Goal: Transaction & Acquisition: Purchase product/service

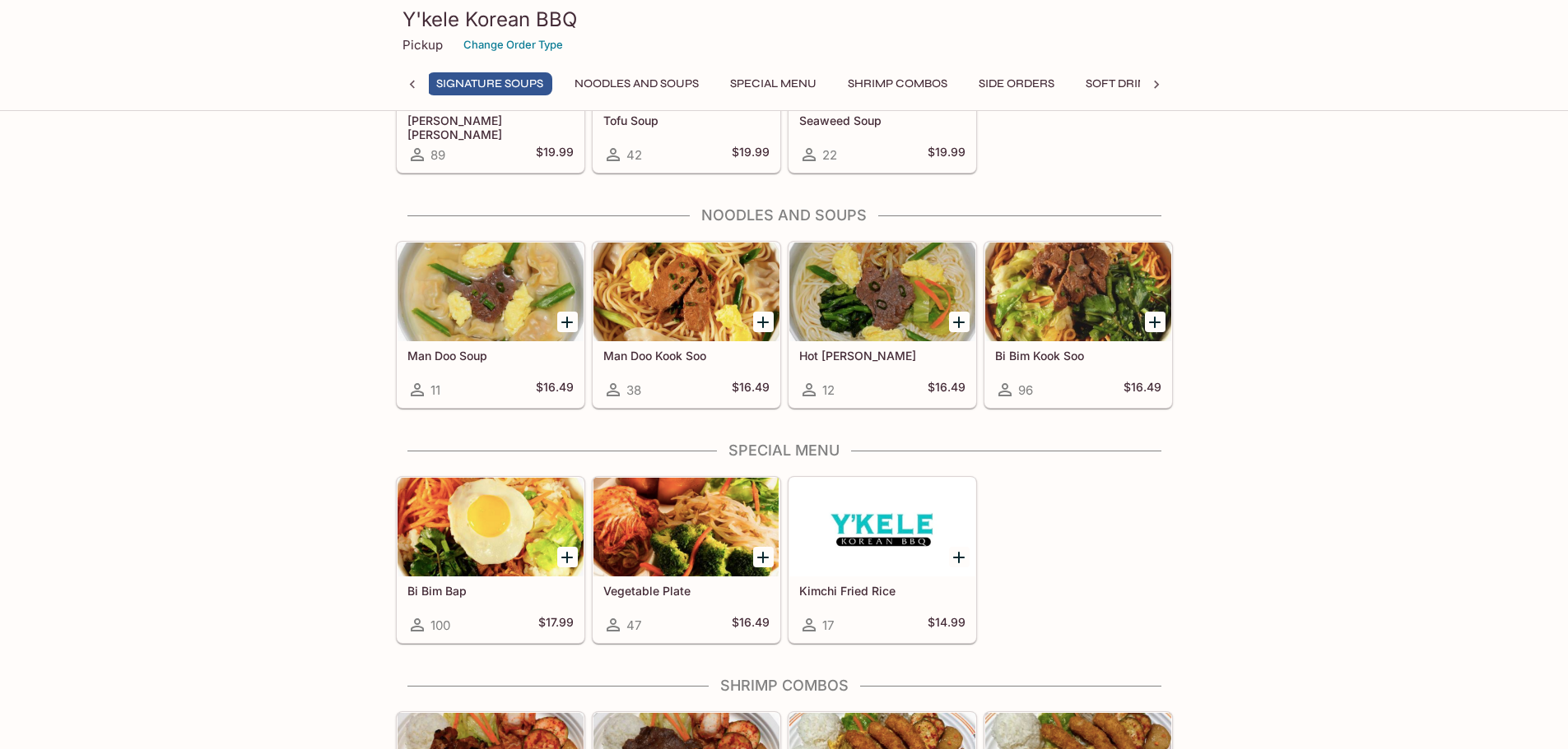
scroll to position [0, 278]
click at [792, 81] on button "Special Menu" at bounding box center [773, 84] width 104 height 23
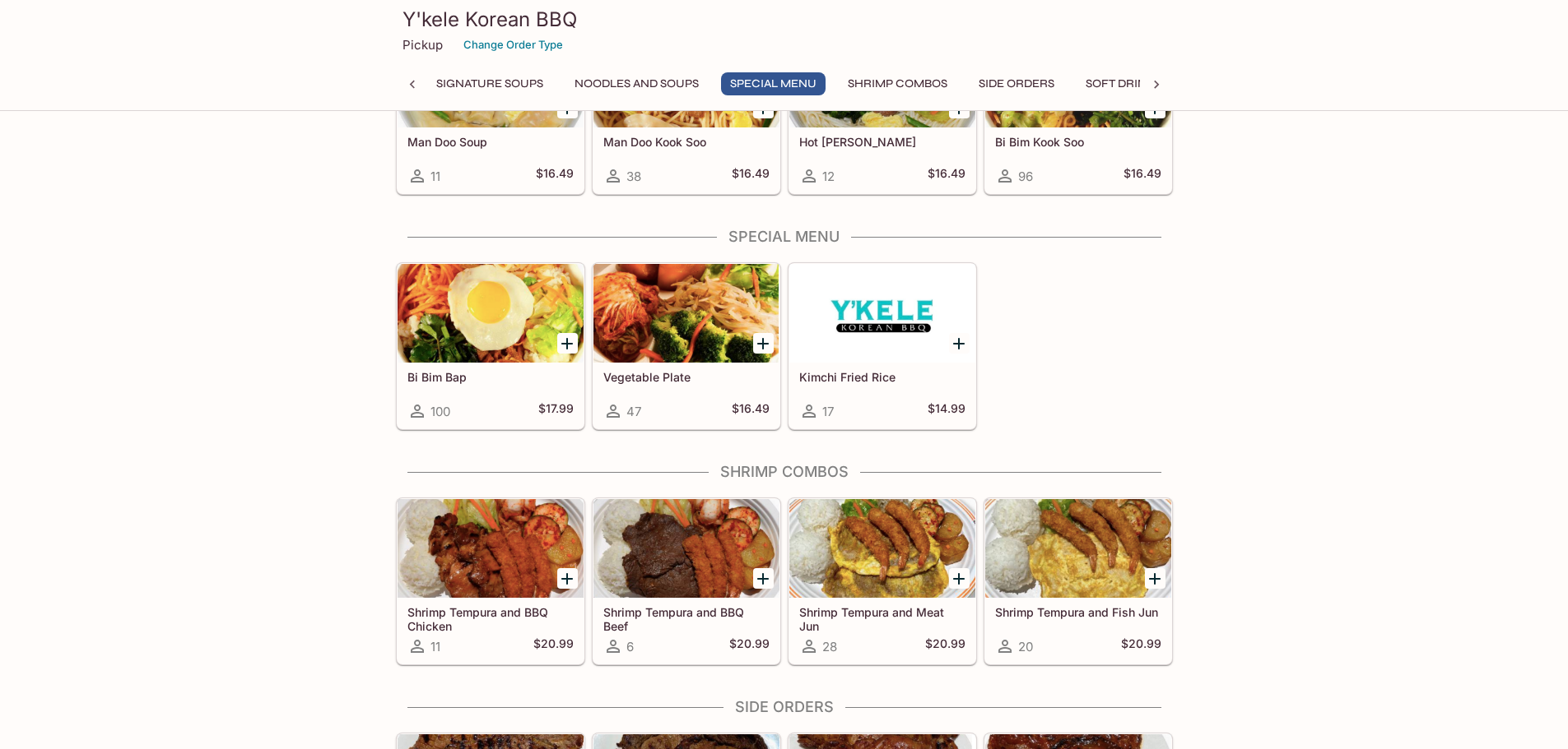
scroll to position [1986, 0]
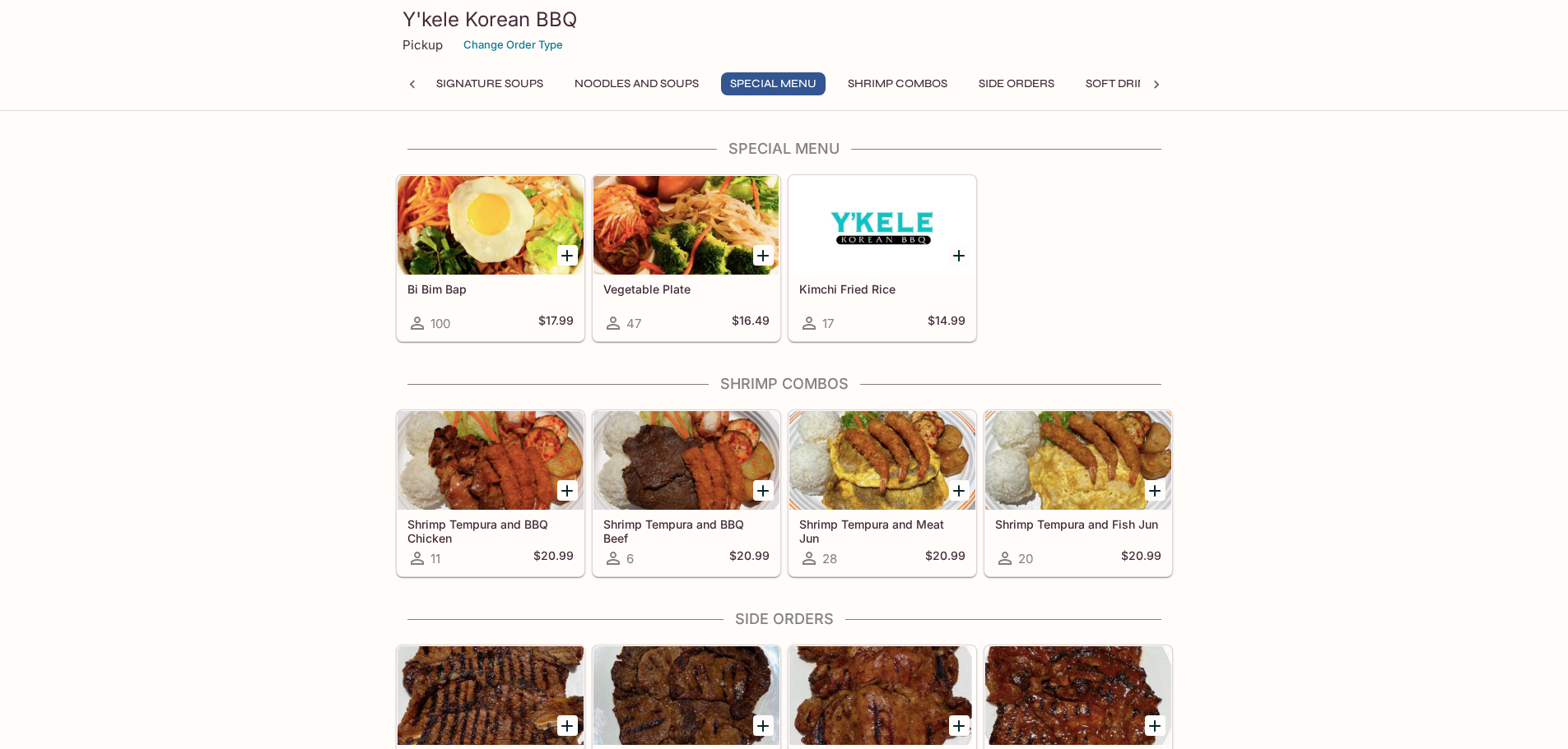
click at [414, 87] on icon at bounding box center [413, 85] width 17 height 17
click at [497, 89] on button "Lunch and Dinner" at bounding box center [503, 84] width 136 height 23
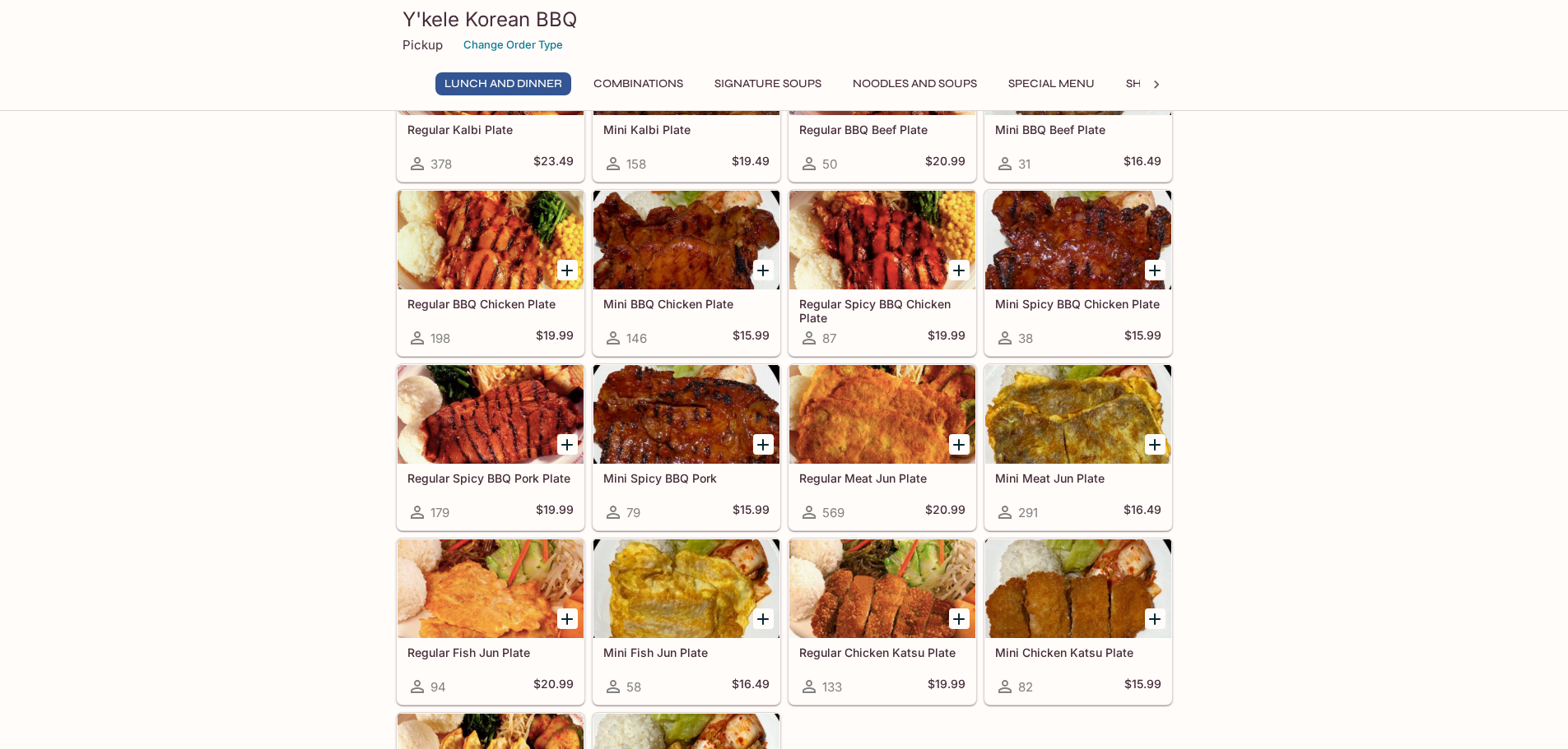
scroll to position [164, 0]
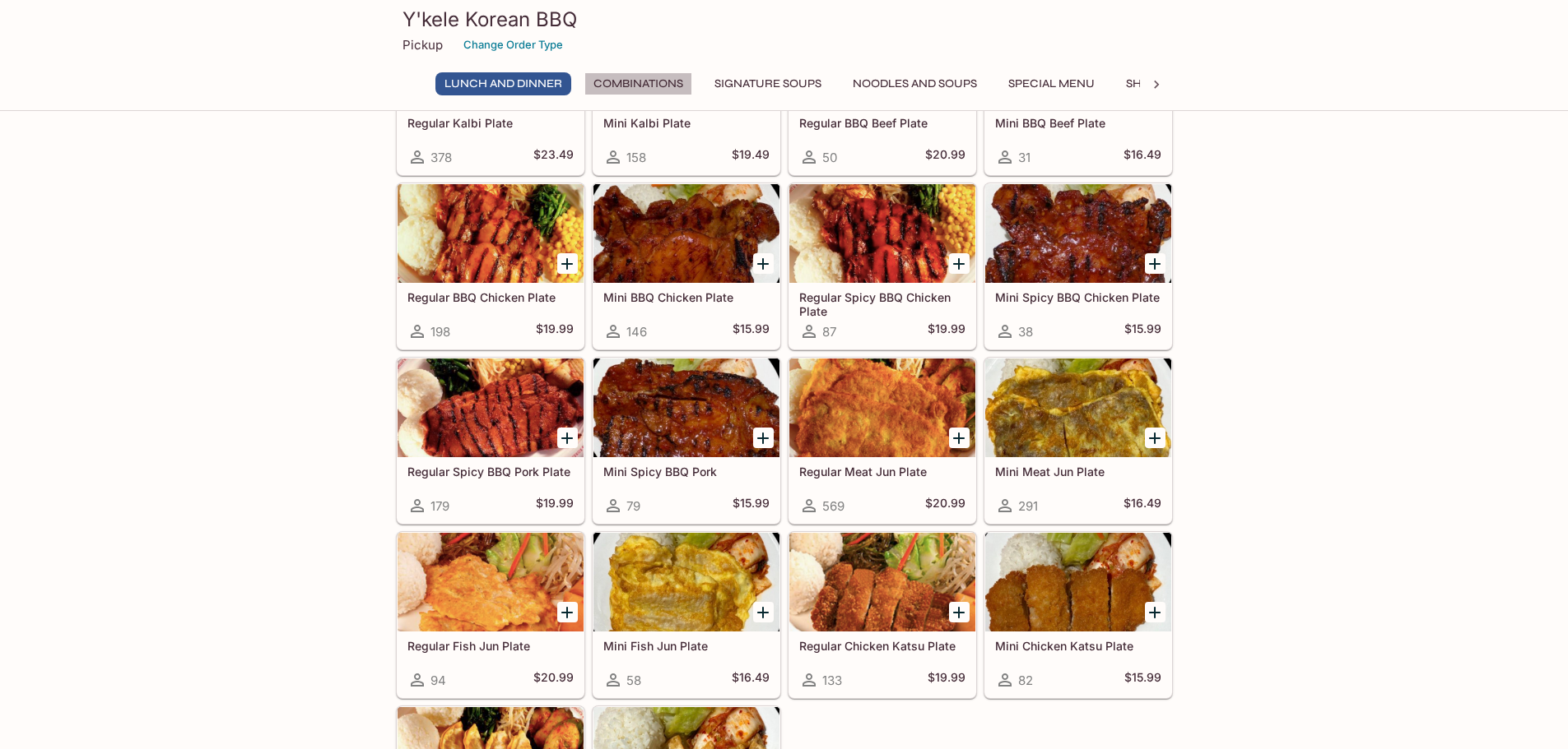
click at [657, 84] on button "Combinations" at bounding box center [637, 84] width 108 height 23
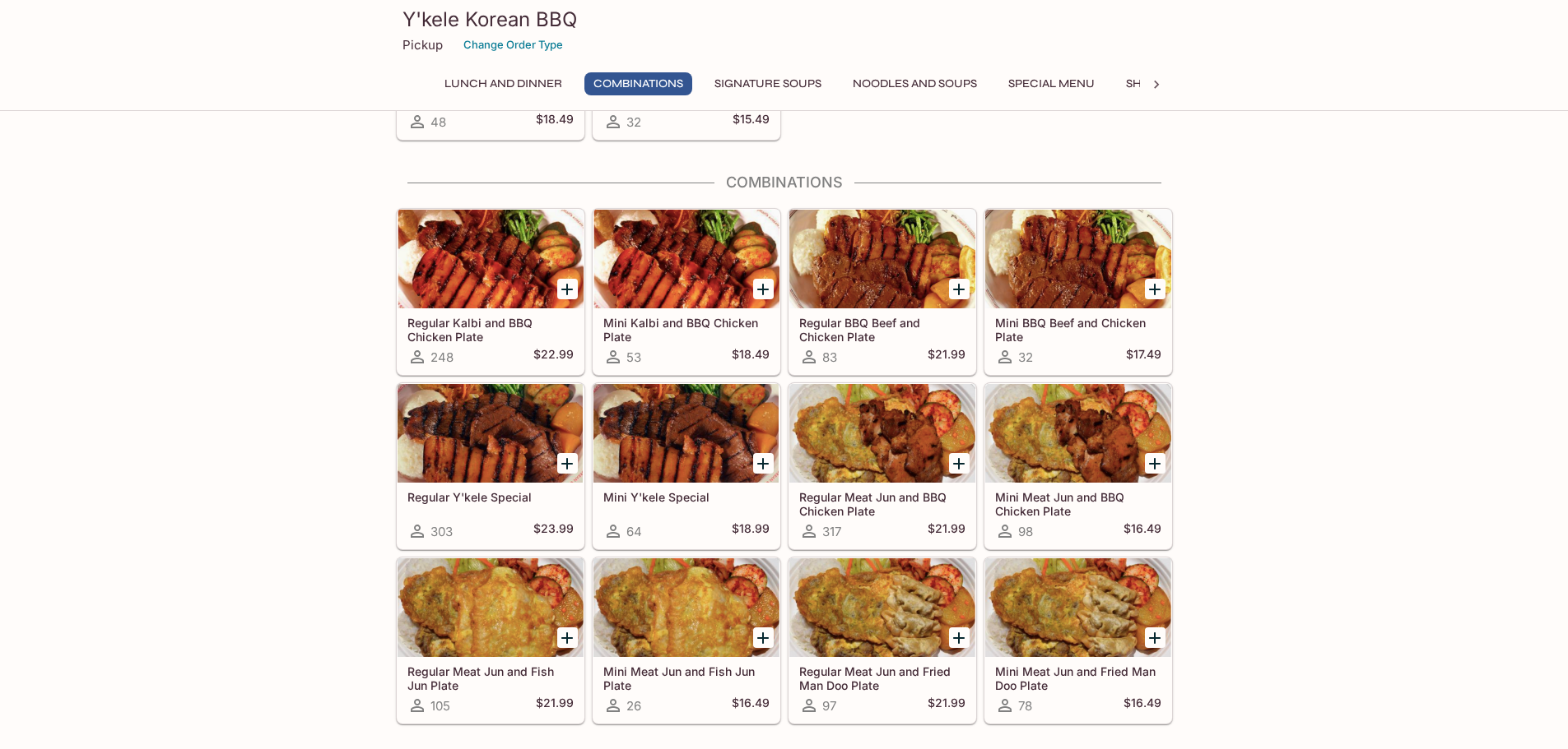
scroll to position [931, 0]
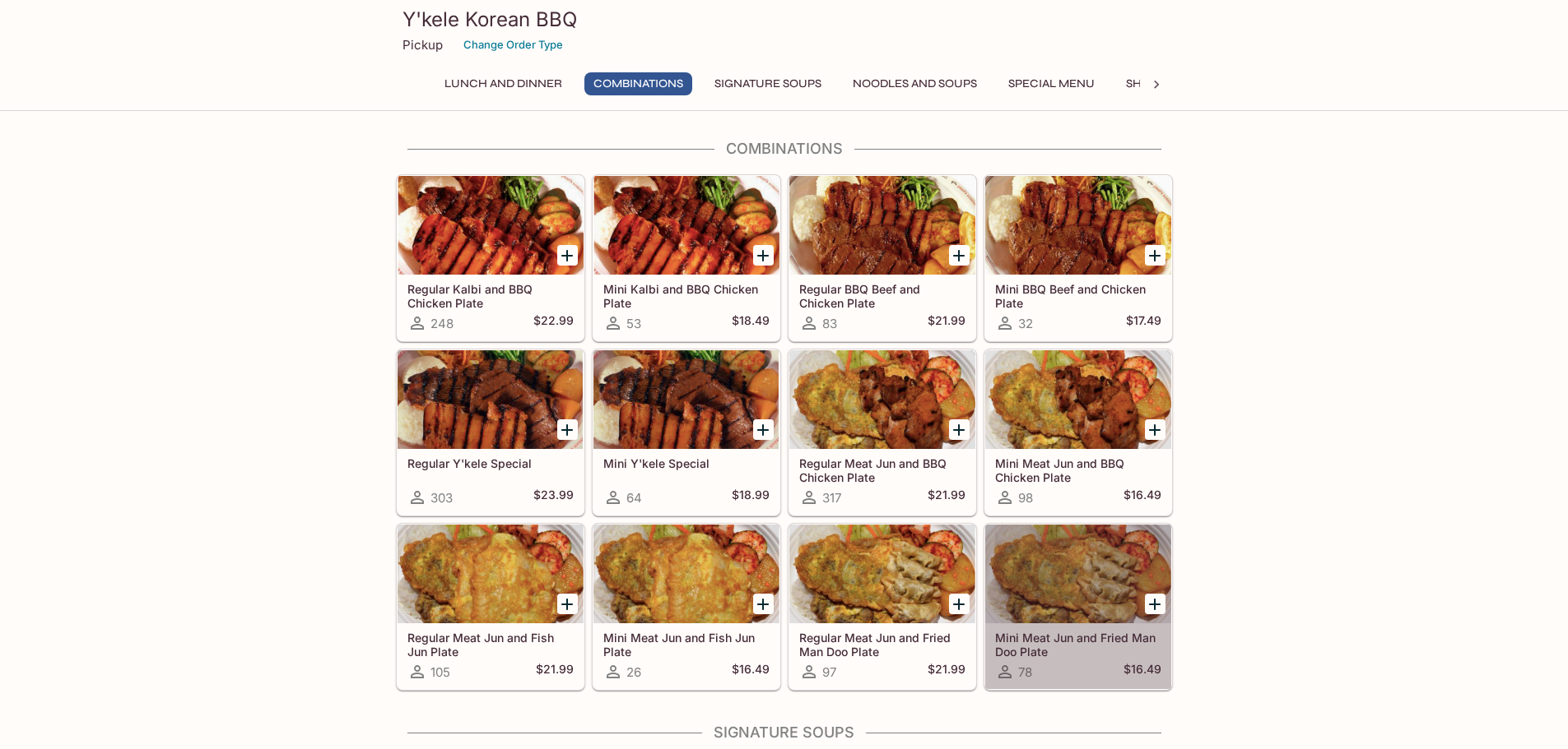
click at [1042, 601] on div at bounding box center [1078, 574] width 186 height 99
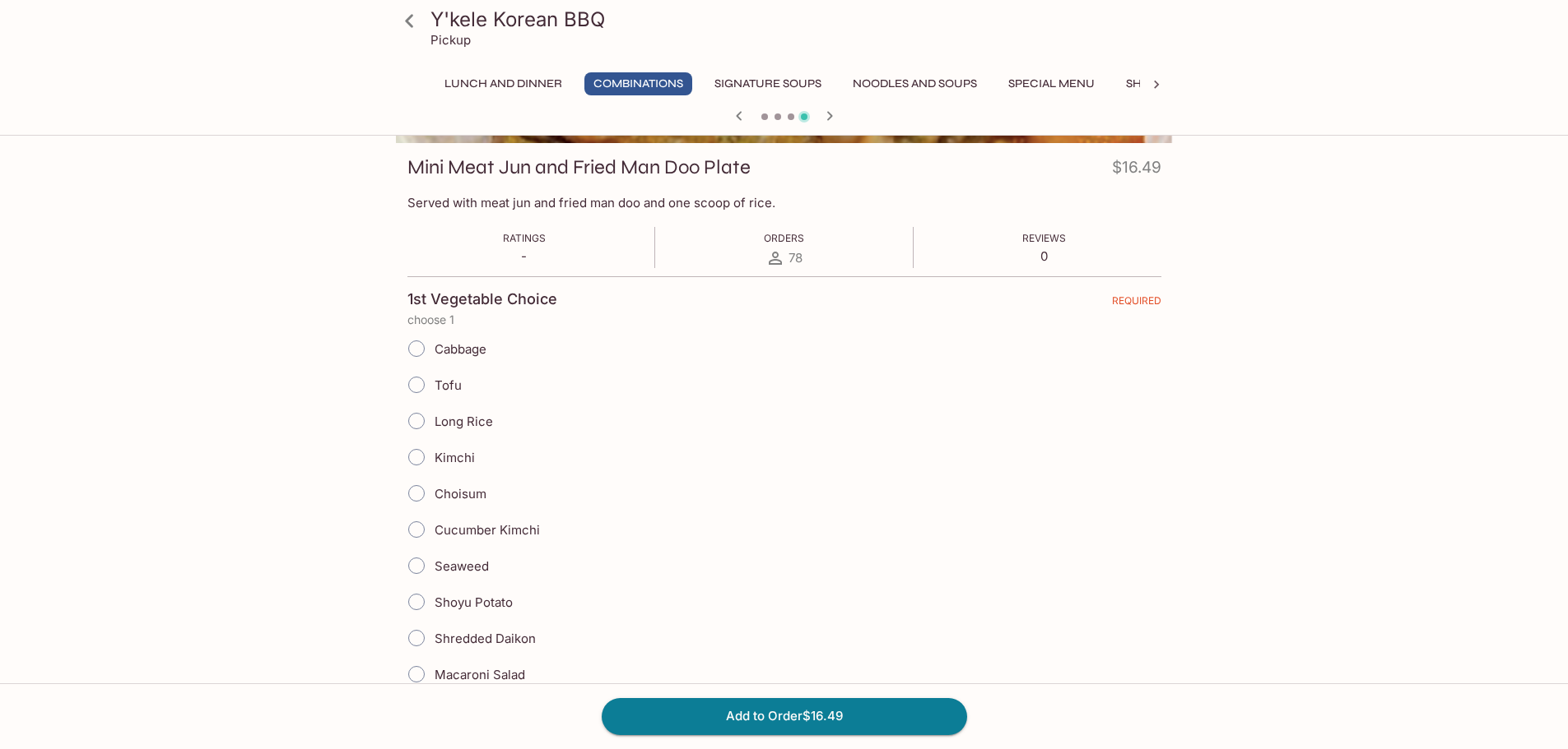
scroll to position [247, 0]
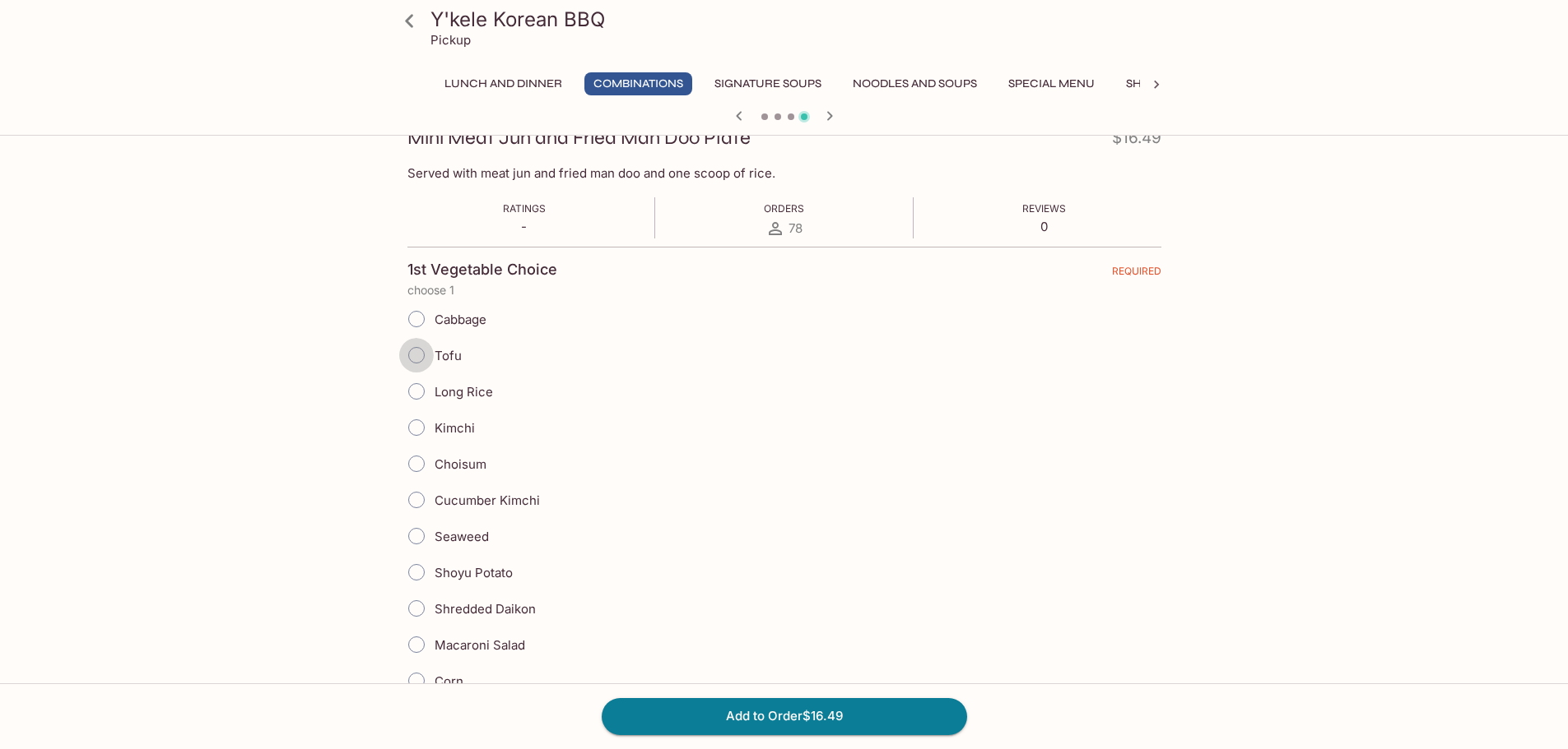
click at [416, 352] on input "Tofu" at bounding box center [416, 355] width 34 height 34
click at [410, 357] on input "Tofu" at bounding box center [416, 355] width 34 height 34
click at [424, 352] on input "Tofu" at bounding box center [416, 355] width 34 height 34
radio input "true"
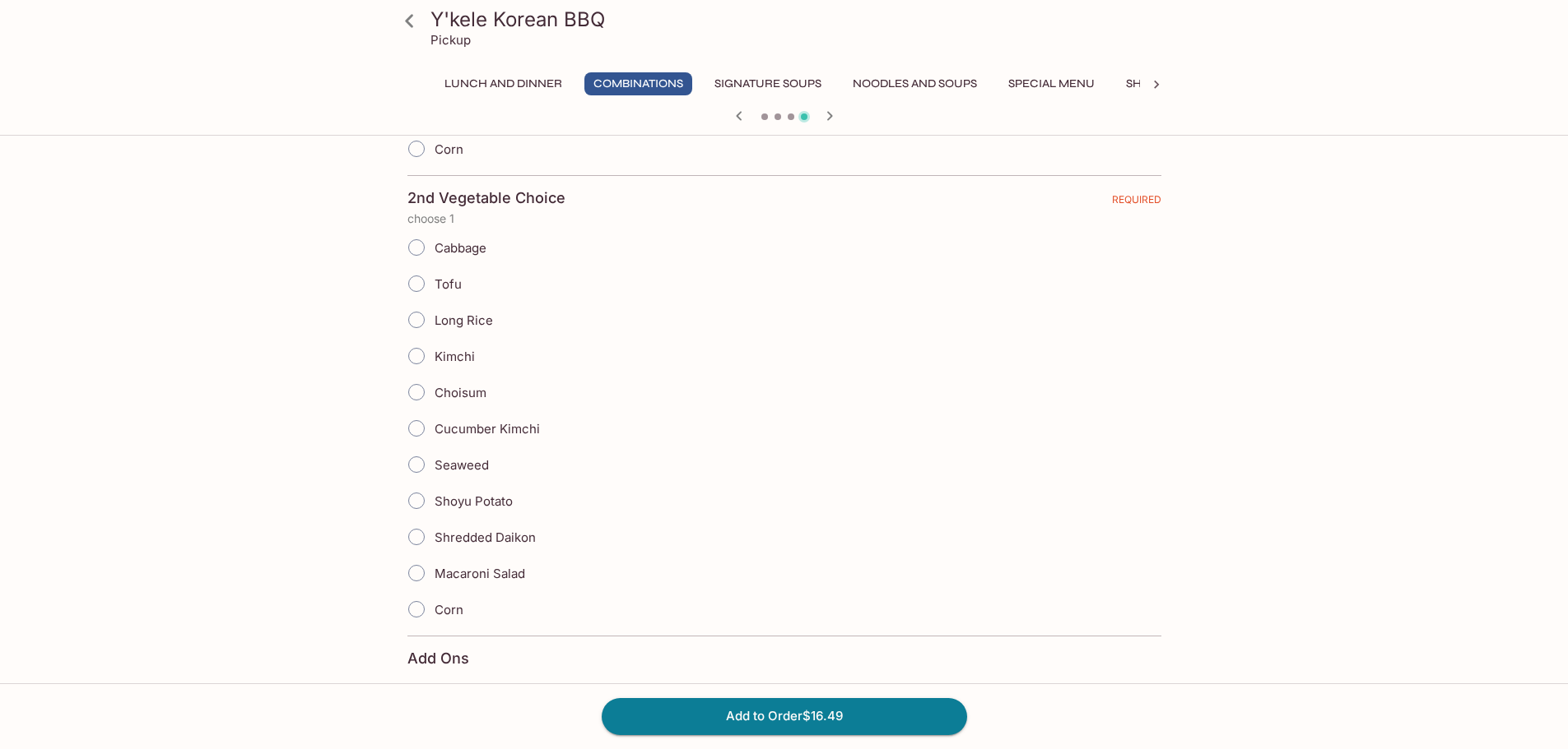
scroll to position [822, 0]
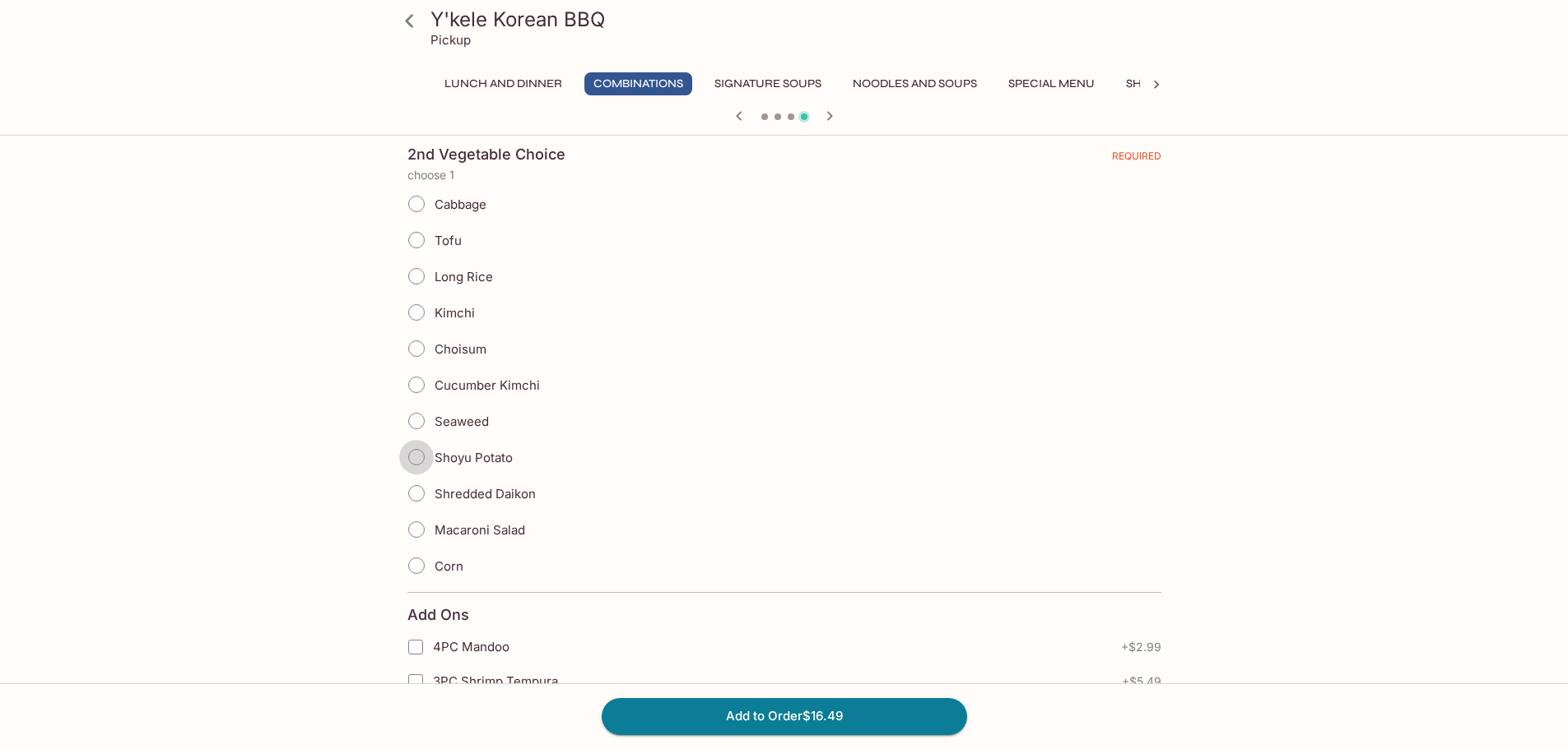
click at [415, 457] on input "Shoyu Potato" at bounding box center [416, 457] width 34 height 34
radio input "true"
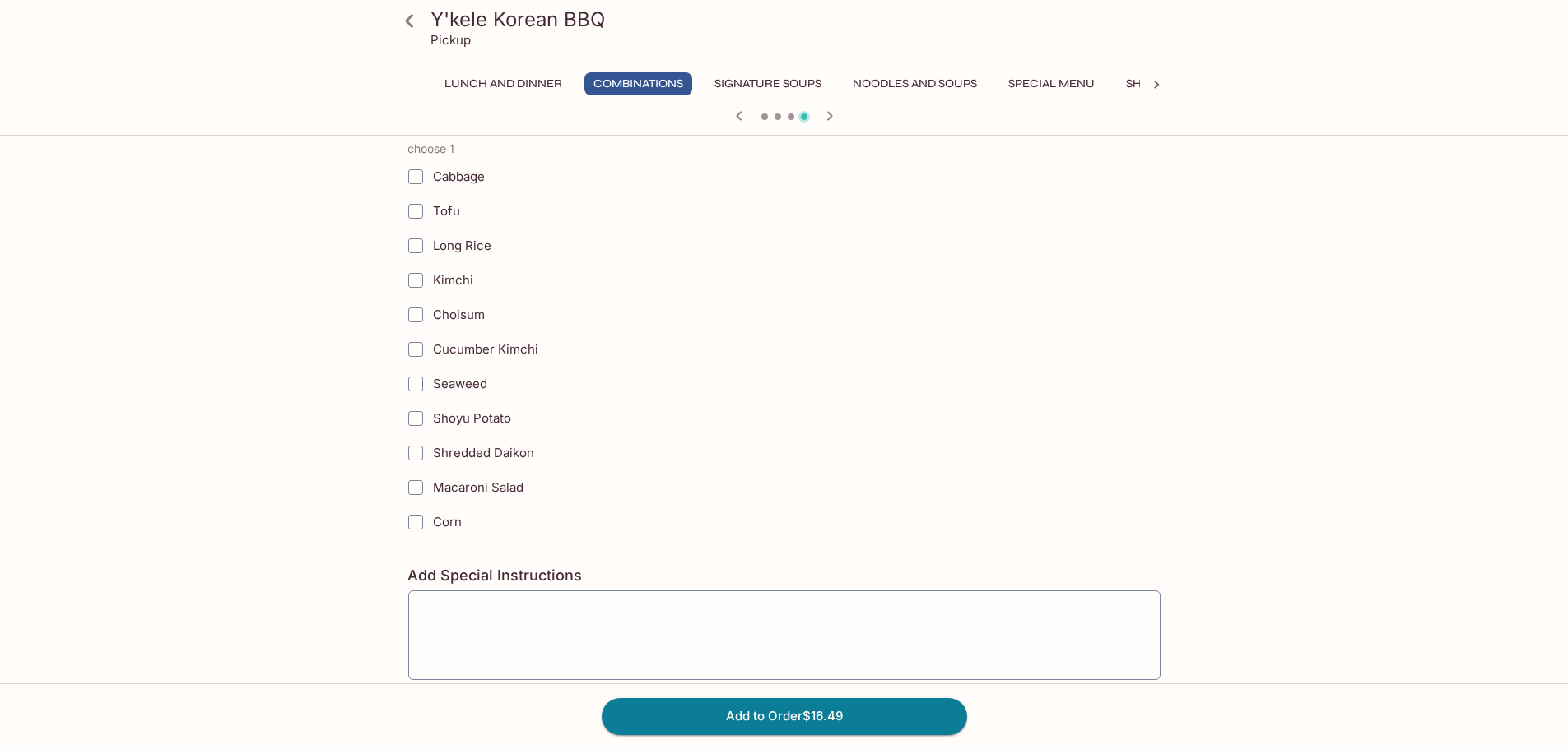
scroll to position [1480, 0]
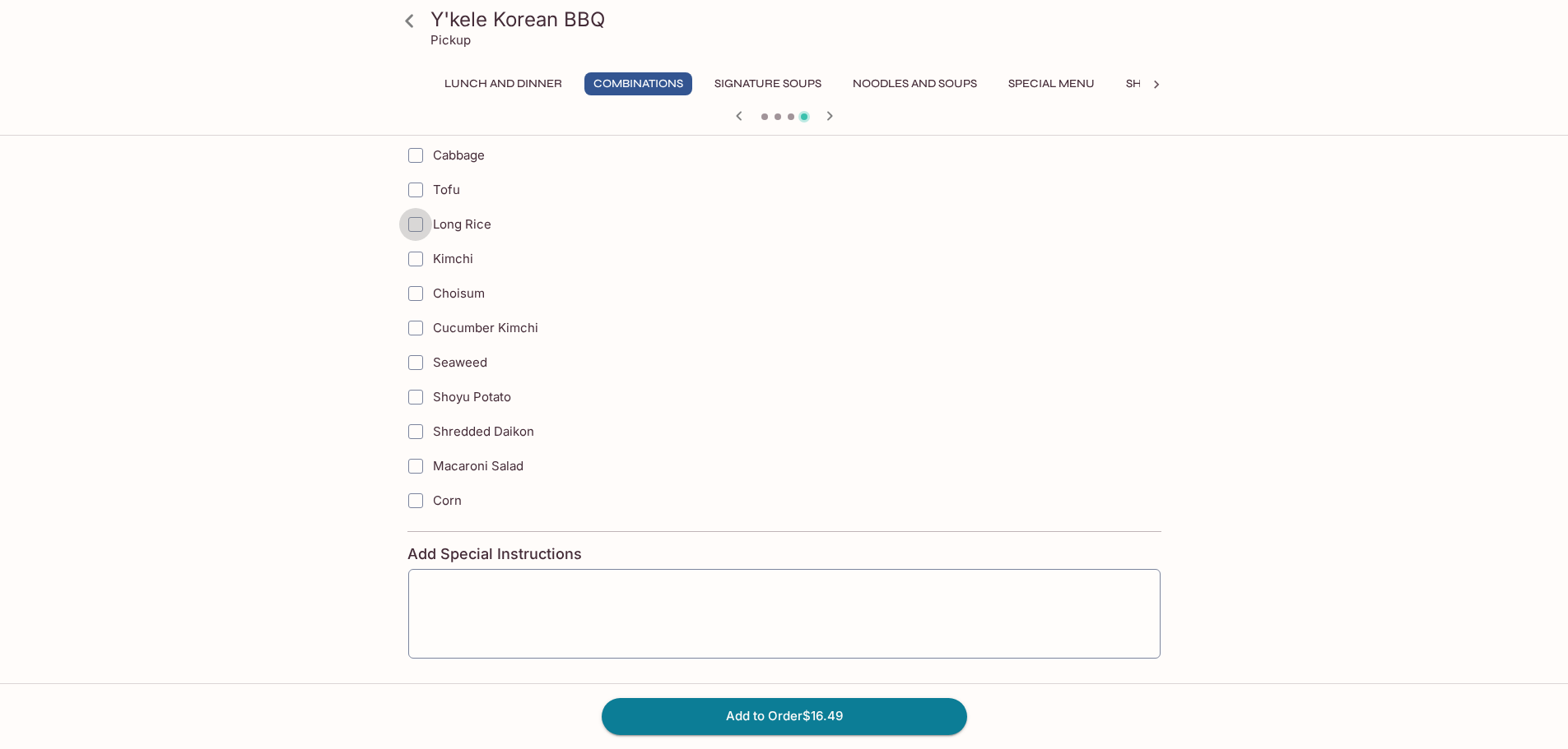
click at [414, 228] on input "Long Rice" at bounding box center [415, 224] width 33 height 33
checkbox input "true"
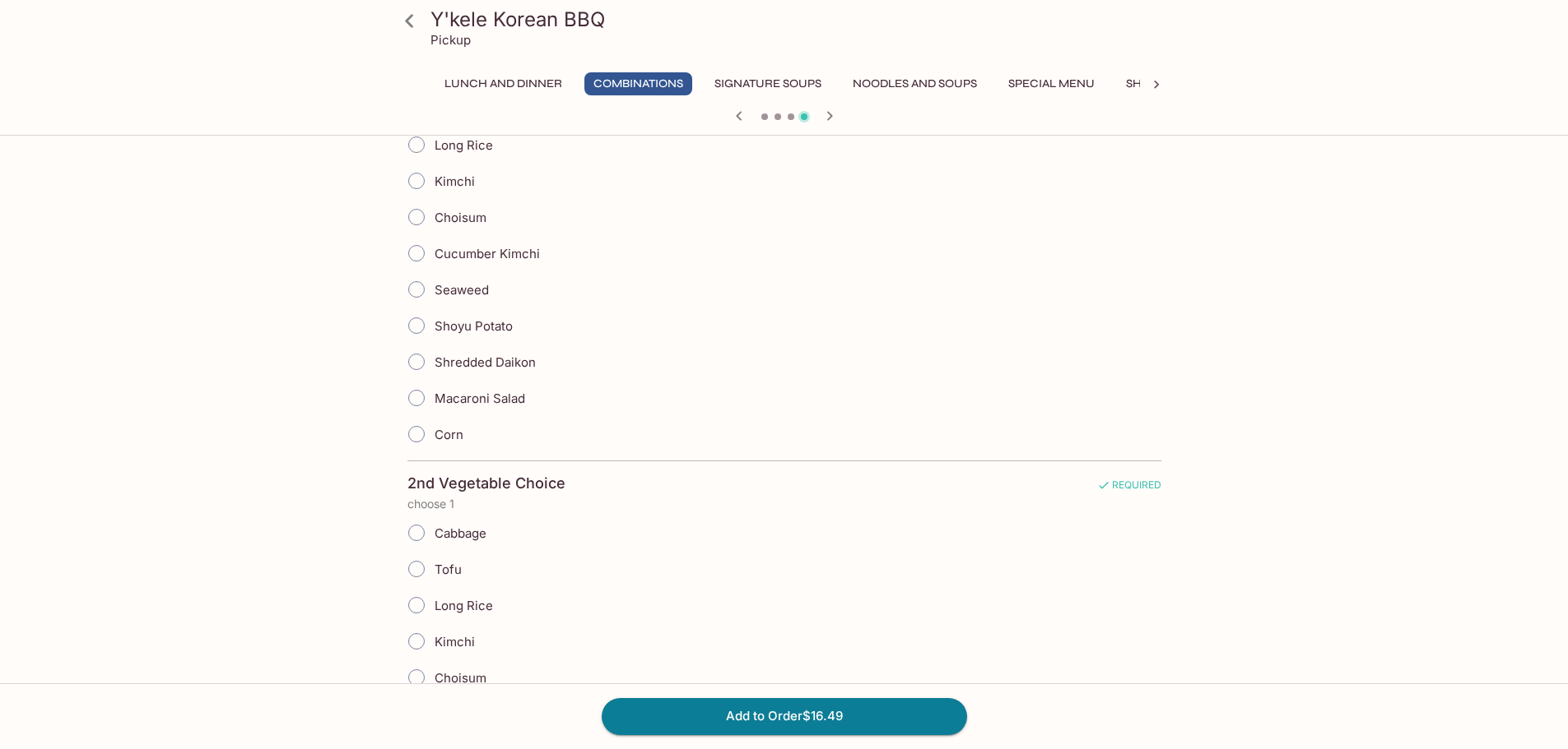
scroll to position [0, 0]
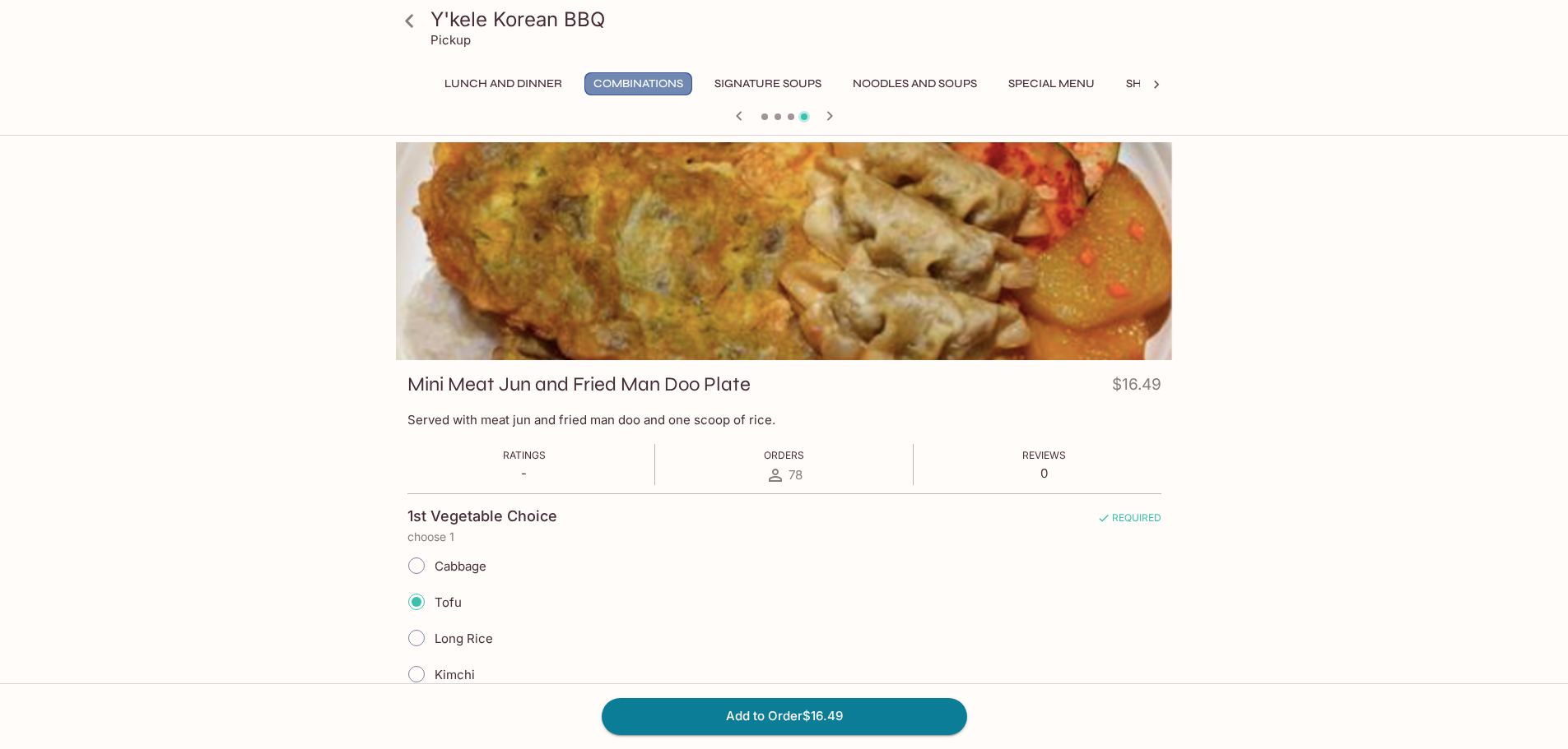
click at [607, 84] on button "Combinations" at bounding box center [637, 84] width 108 height 23
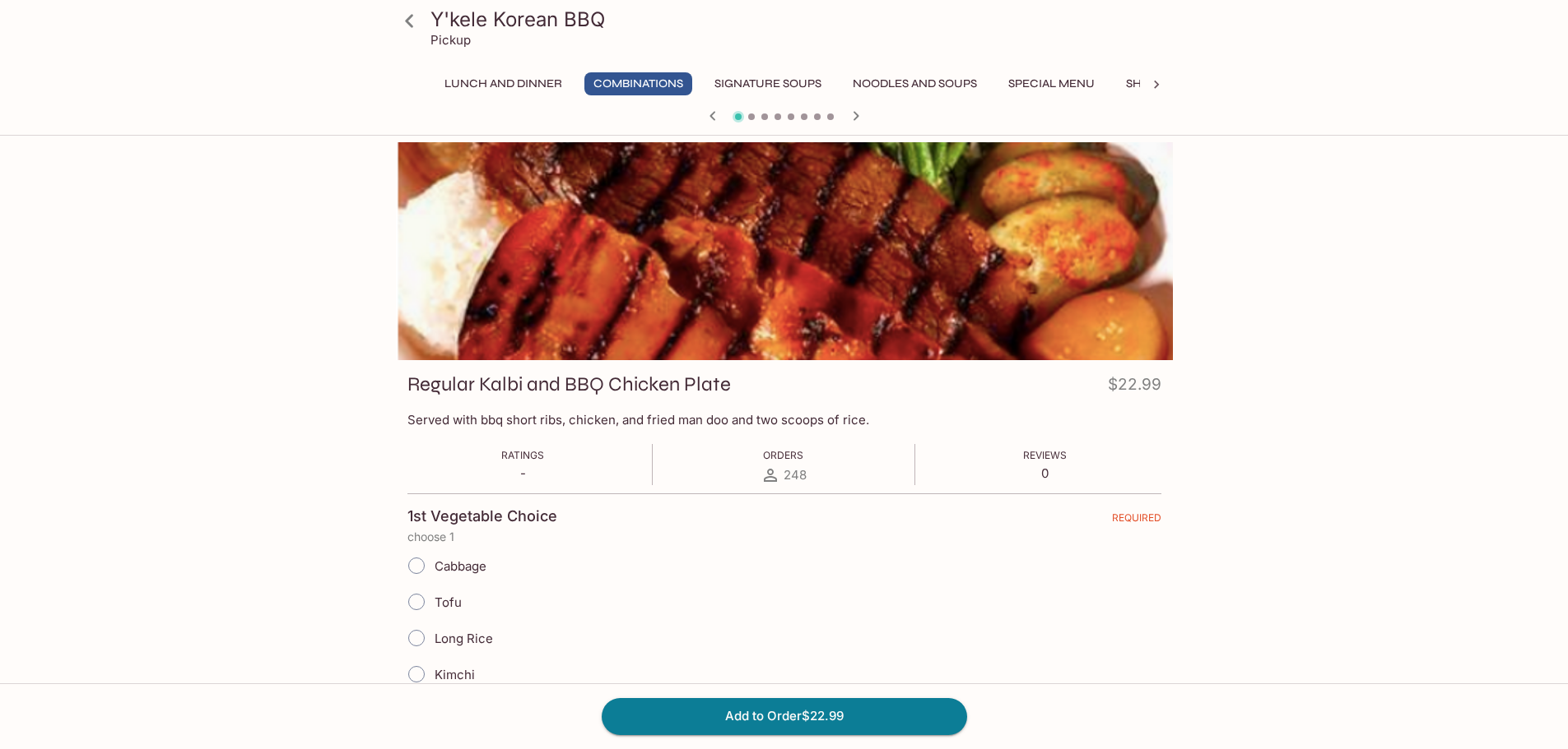
click at [651, 82] on button "Combinations" at bounding box center [637, 84] width 108 height 23
click at [855, 122] on icon "button" at bounding box center [856, 116] width 20 height 20
click at [855, 121] on icon "button" at bounding box center [856, 116] width 20 height 20
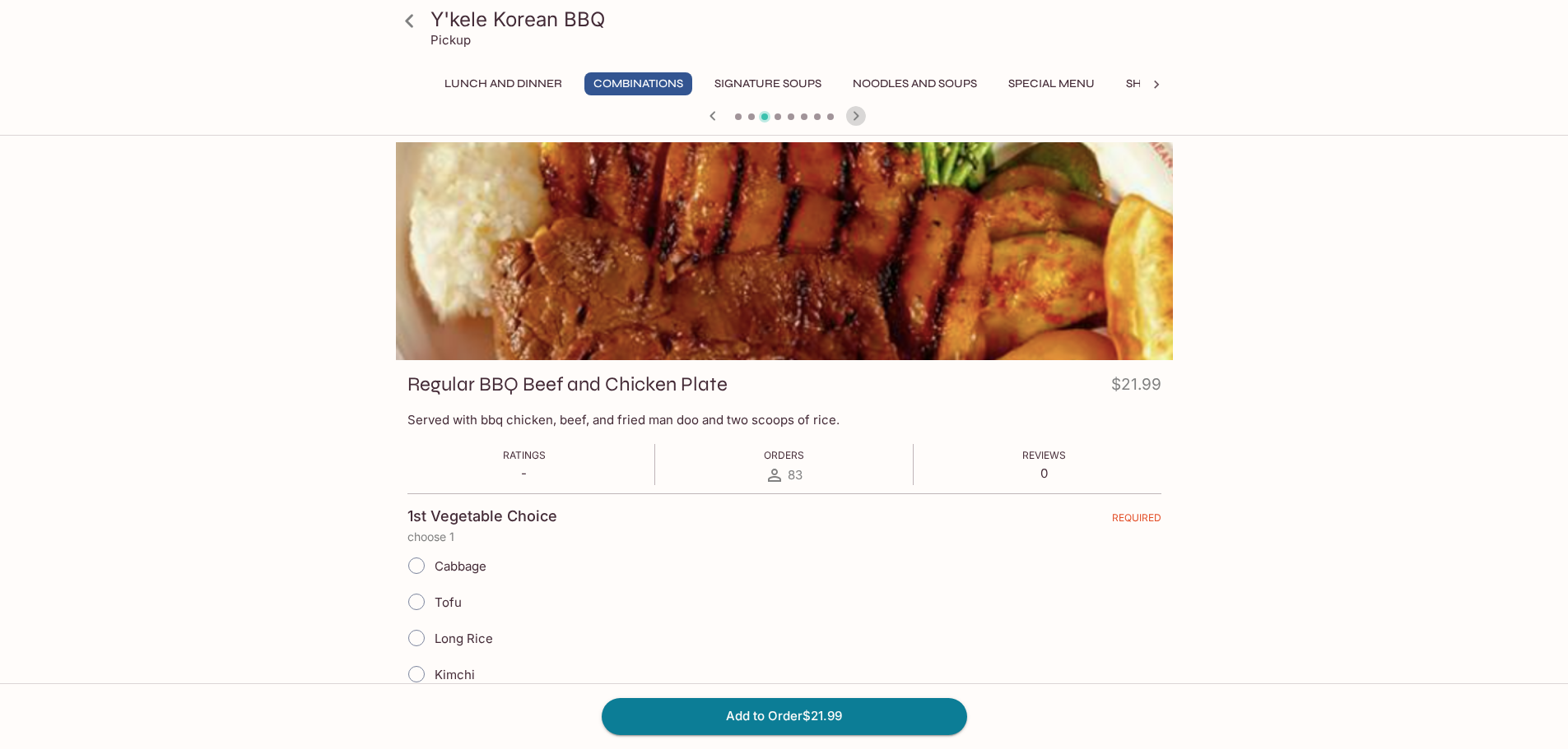
click at [855, 122] on icon "button" at bounding box center [856, 116] width 20 height 20
click at [856, 115] on icon "button" at bounding box center [855, 115] width 6 height 9
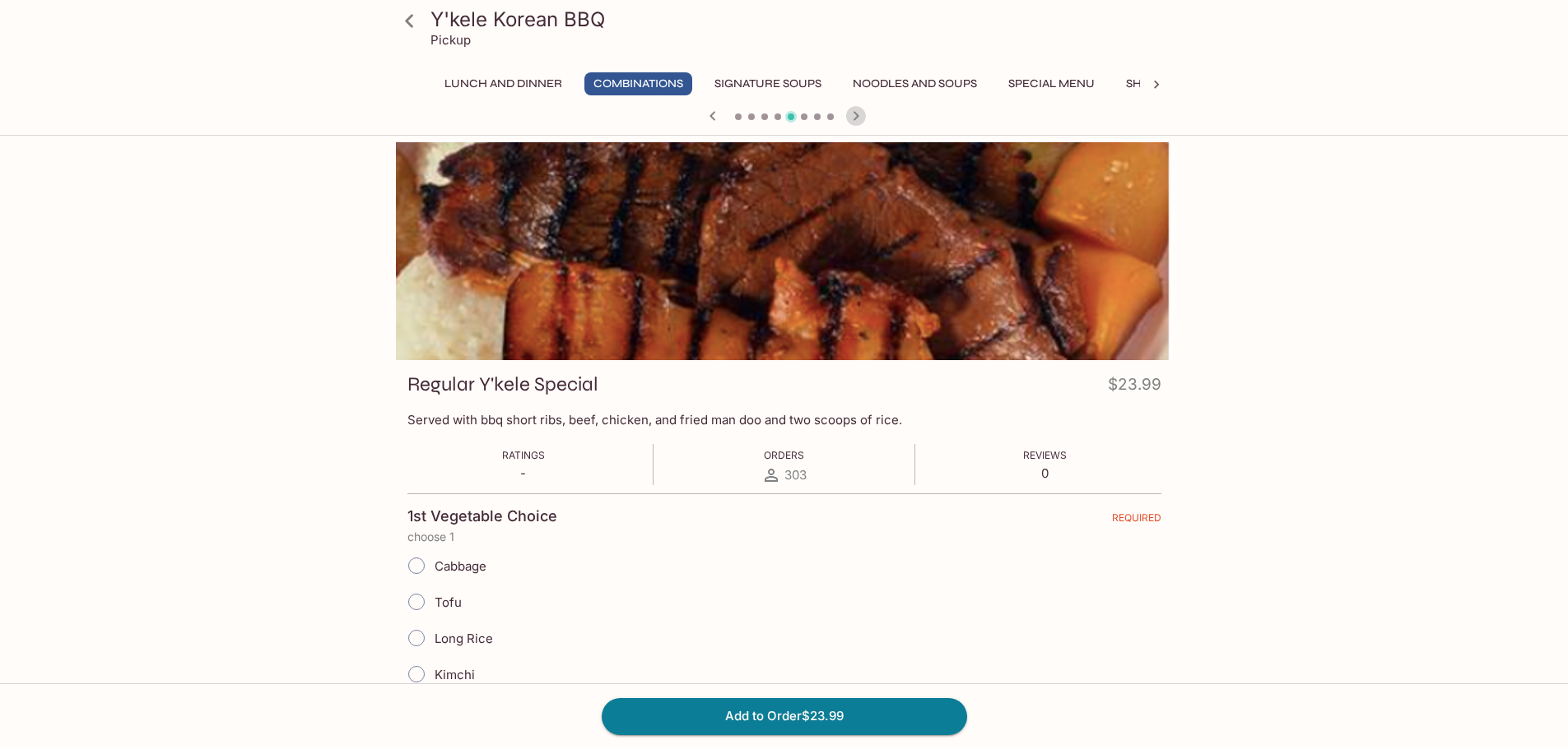
click at [855, 114] on icon "button" at bounding box center [856, 116] width 20 height 20
click at [853, 123] on icon "button" at bounding box center [856, 116] width 20 height 20
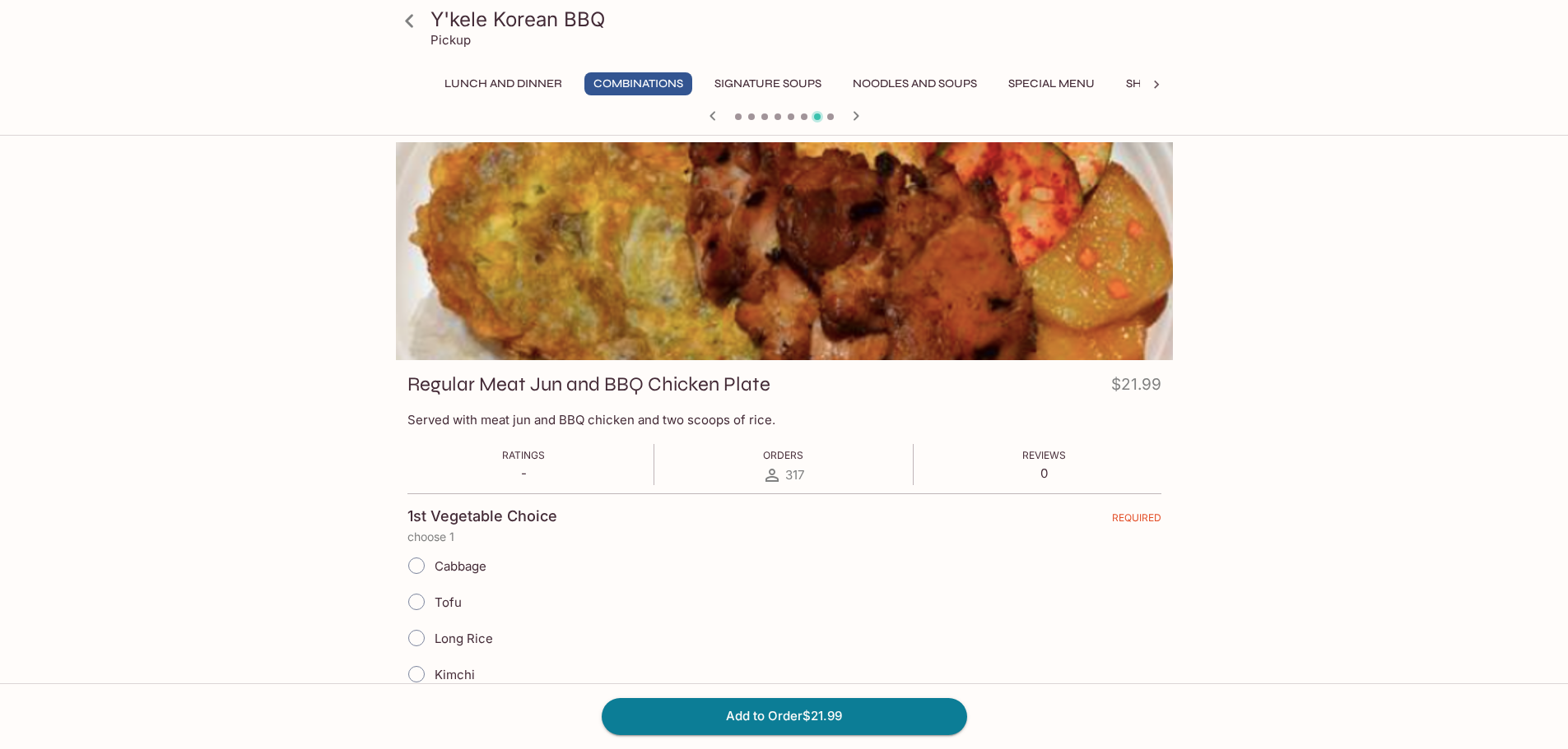
click at [853, 122] on icon "button" at bounding box center [856, 116] width 20 height 20
click at [636, 80] on button "Combinations" at bounding box center [637, 84] width 108 height 23
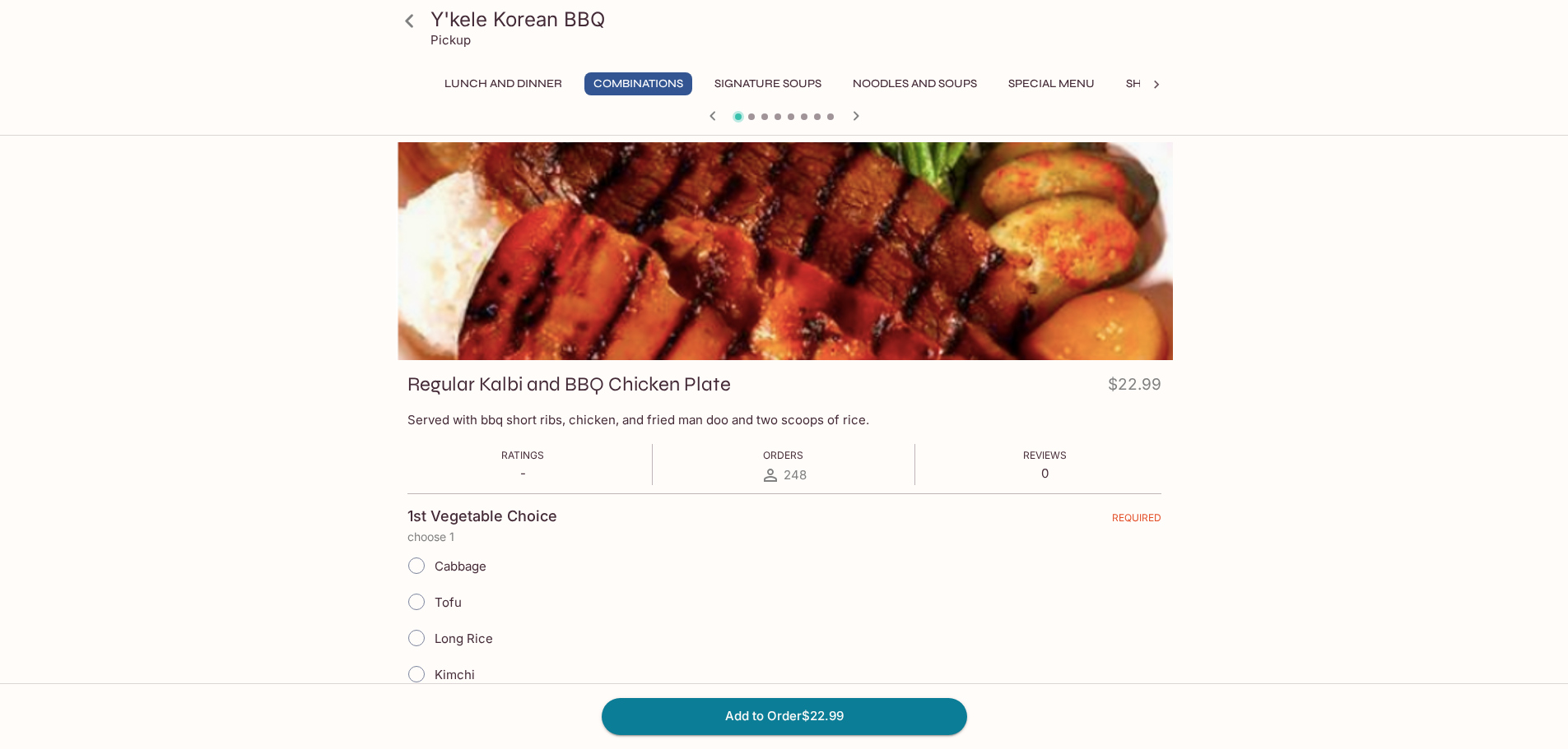
click at [833, 115] on span at bounding box center [830, 117] width 7 height 7
click at [855, 114] on icon "button" at bounding box center [856, 116] width 20 height 20
click at [855, 114] on icon "button" at bounding box center [855, 115] width 6 height 9
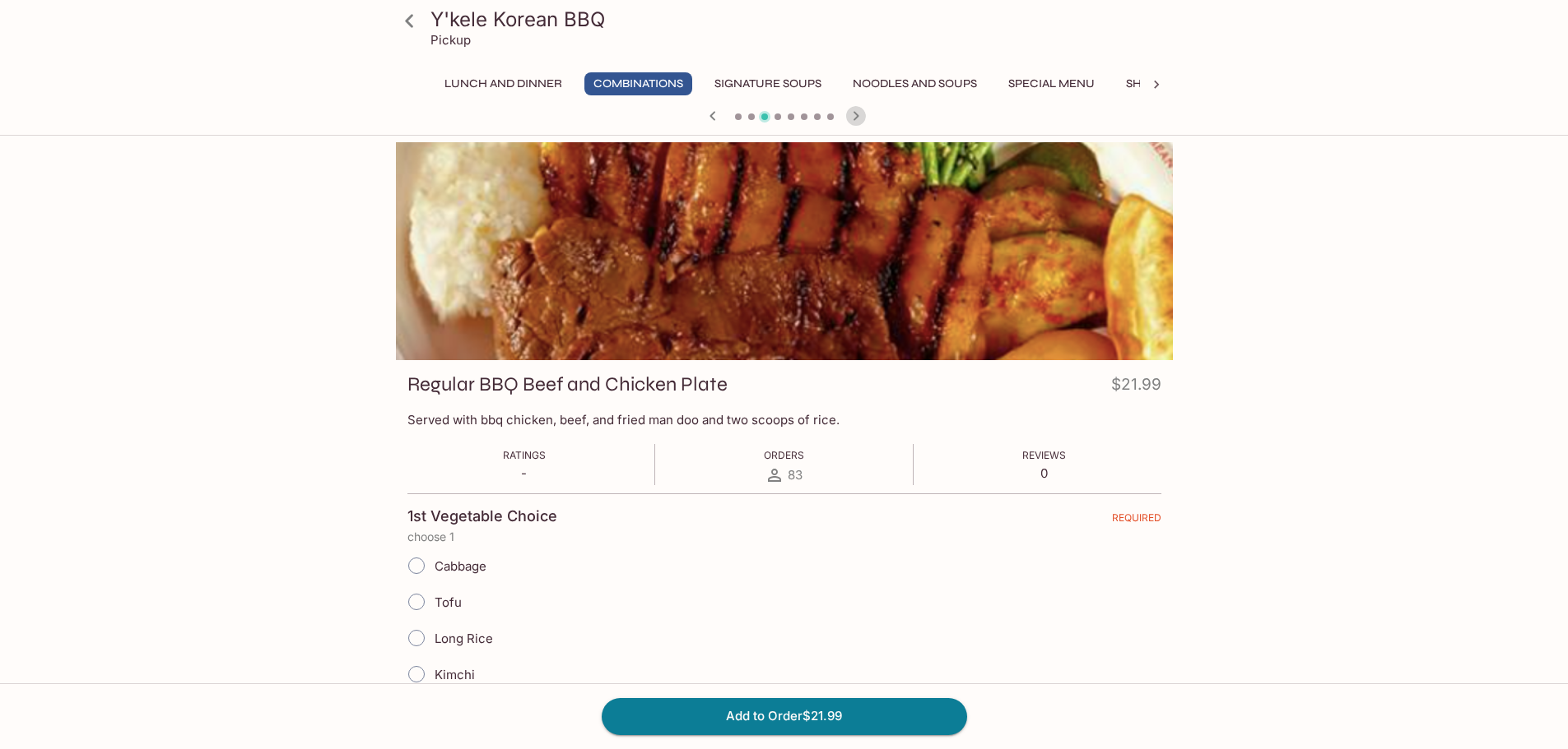
click at [855, 114] on icon "button" at bounding box center [855, 115] width 6 height 9
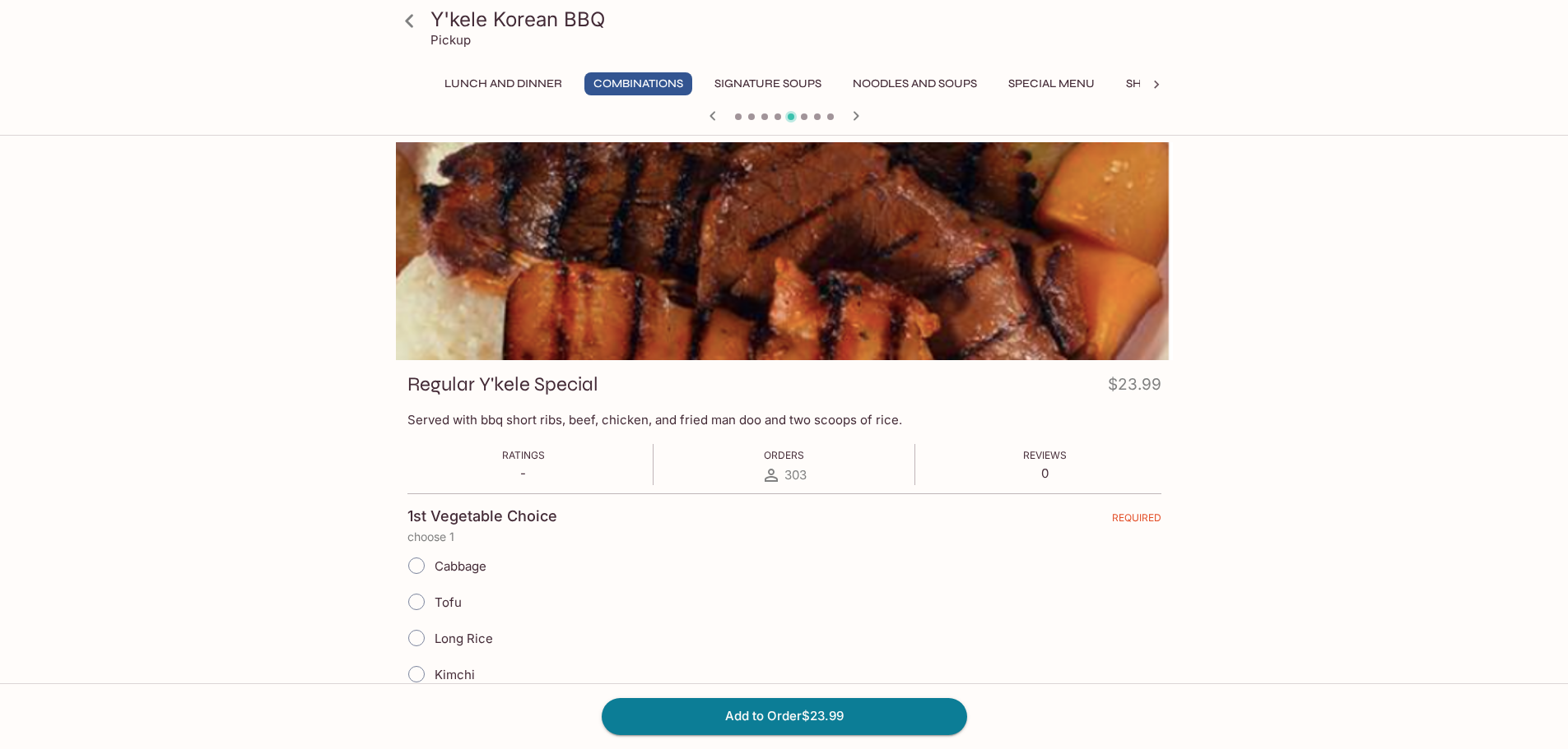
click at [855, 114] on icon "button" at bounding box center [855, 115] width 6 height 9
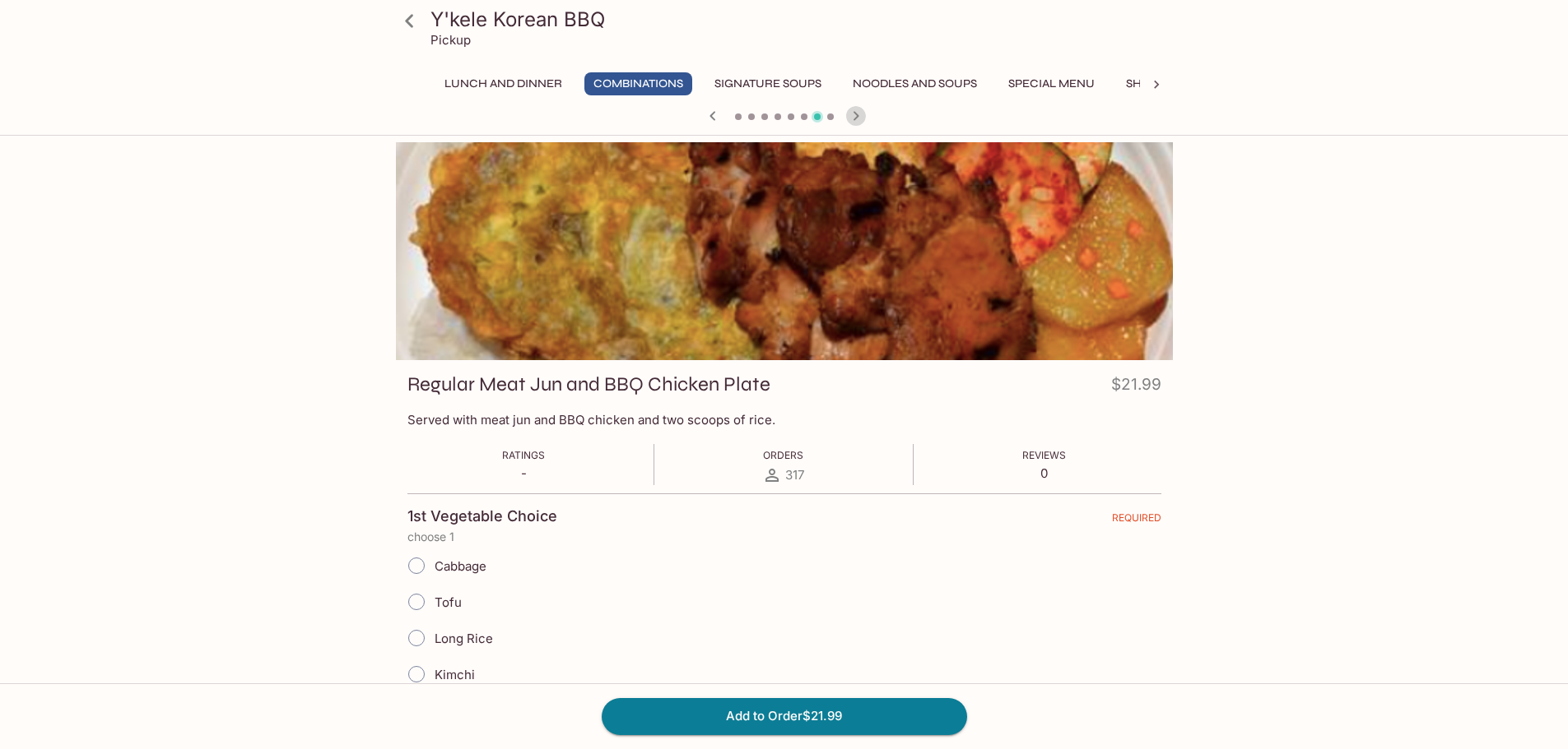
click at [855, 114] on icon "button" at bounding box center [855, 115] width 6 height 9
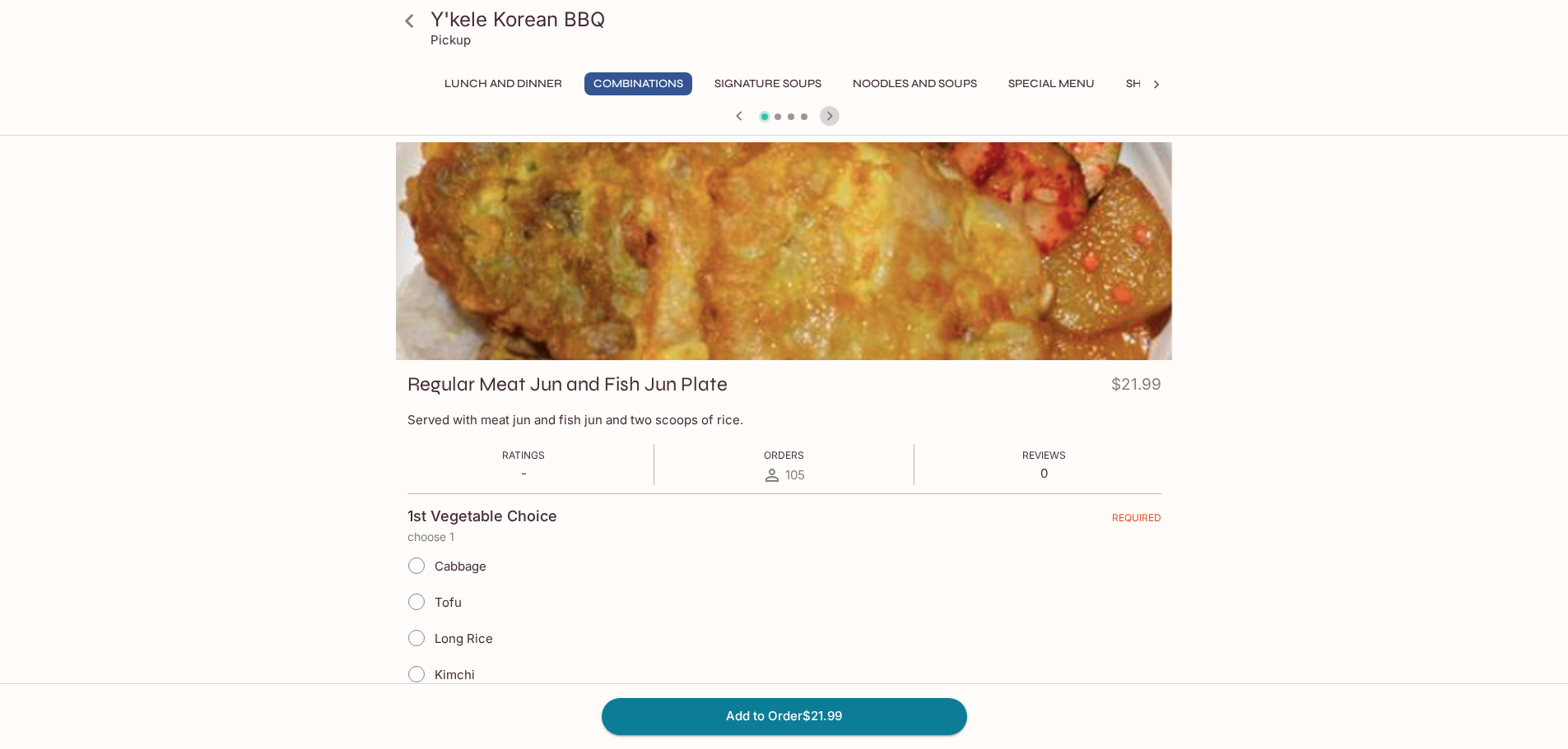
click at [830, 118] on icon "button" at bounding box center [829, 115] width 6 height 9
click at [828, 117] on icon "button" at bounding box center [830, 116] width 20 height 20
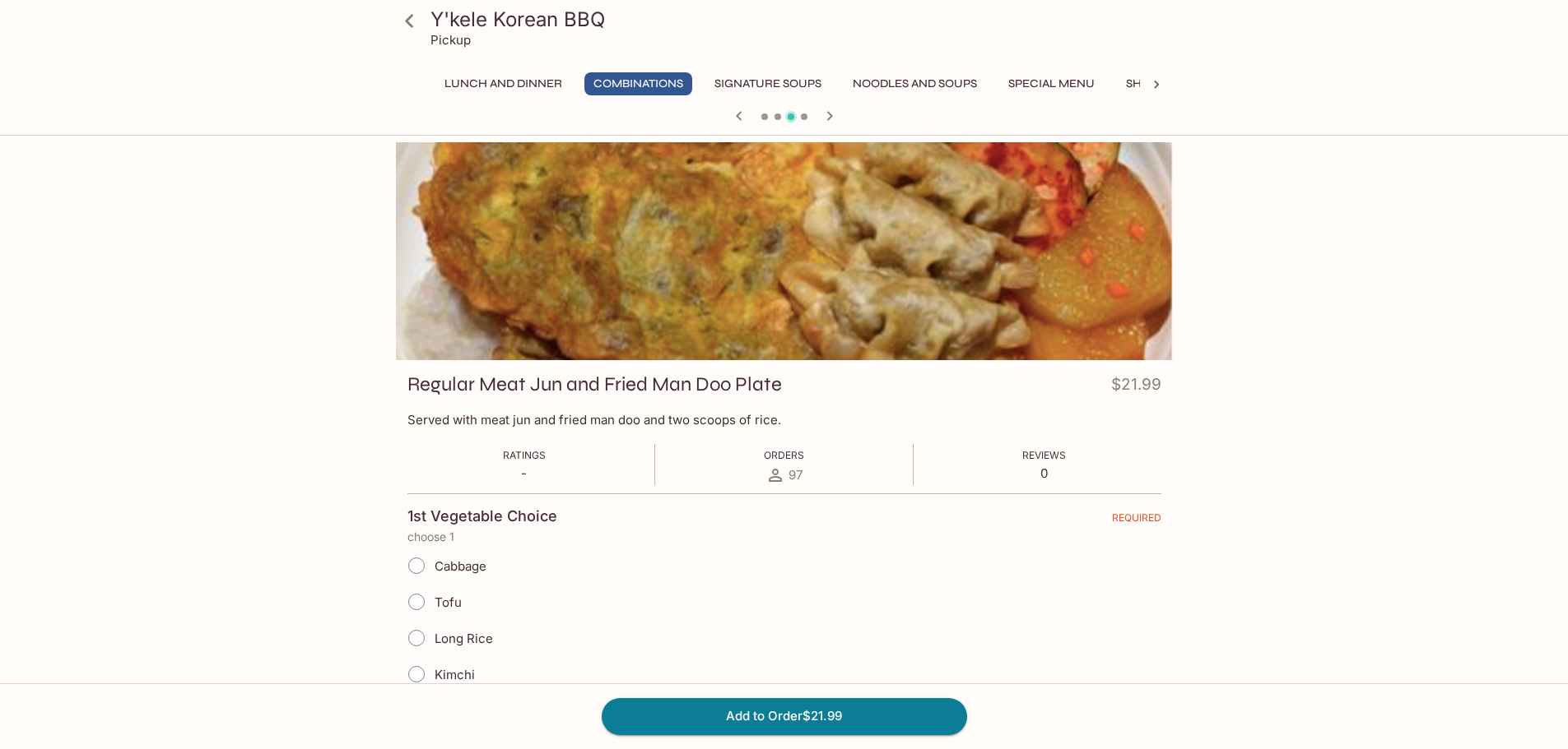
click at [826, 114] on icon "button" at bounding box center [830, 116] width 20 height 20
click at [830, 119] on icon "button" at bounding box center [830, 116] width 20 height 20
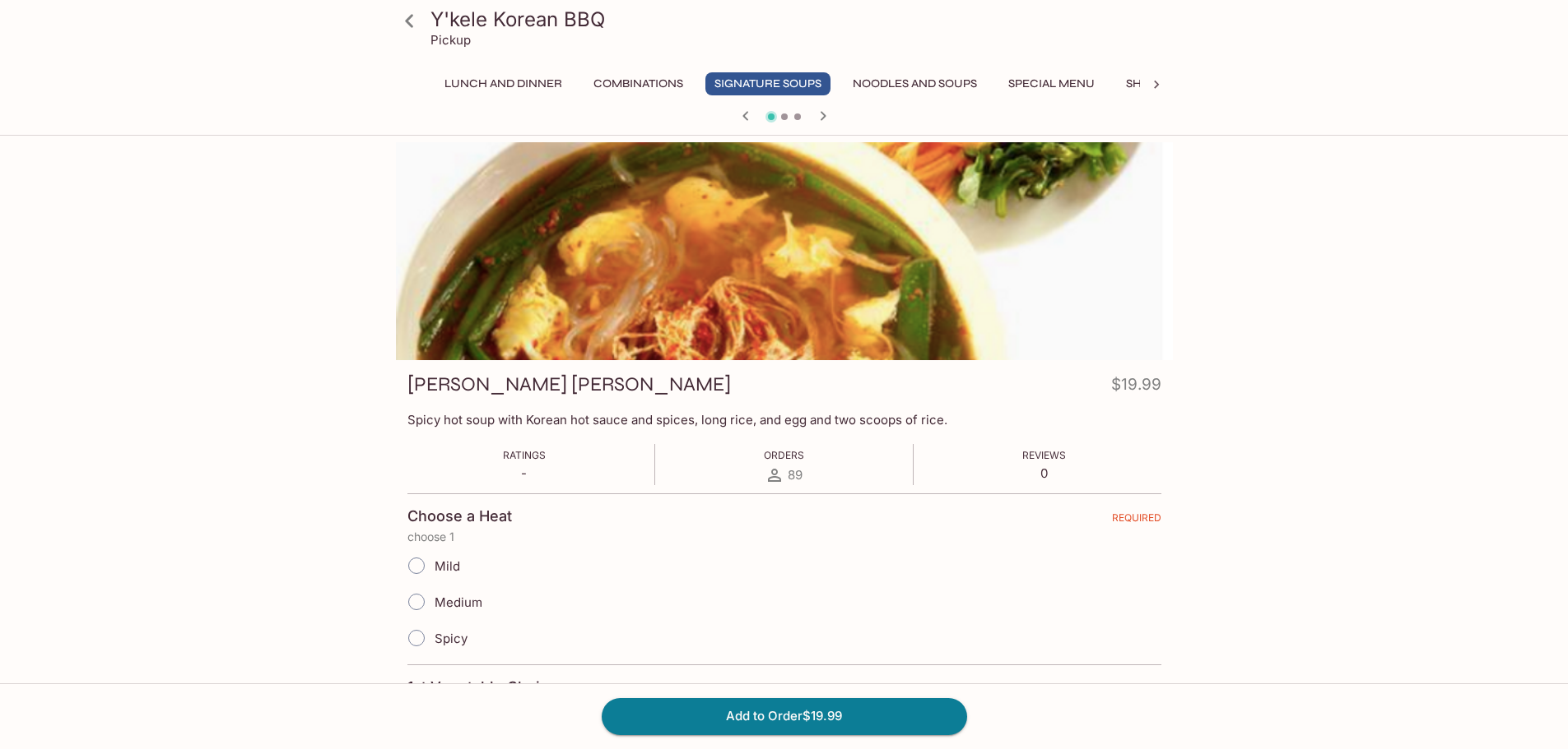
click at [830, 119] on icon "button" at bounding box center [823, 116] width 20 height 20
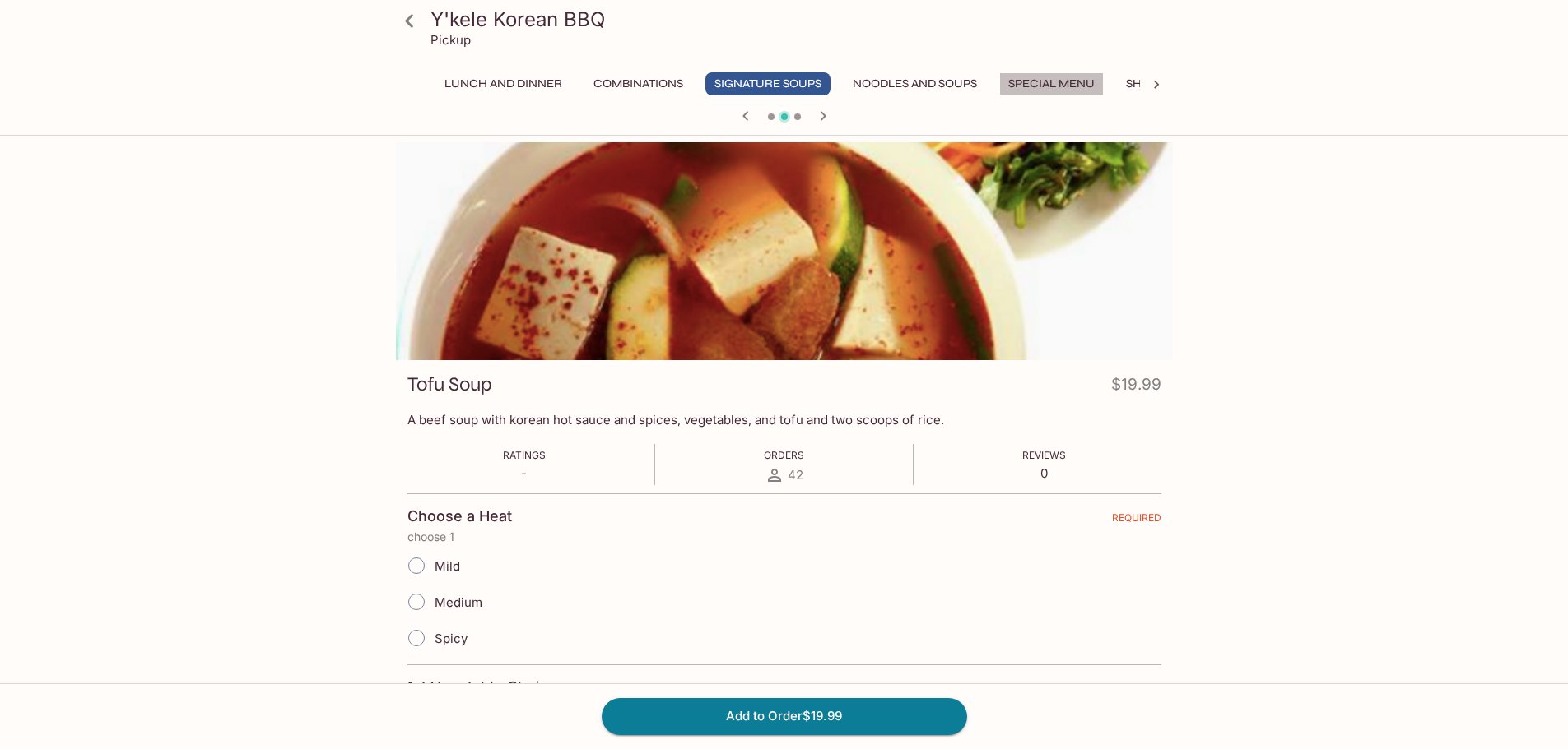
click at [1054, 84] on button "Special Menu" at bounding box center [1051, 84] width 104 height 23
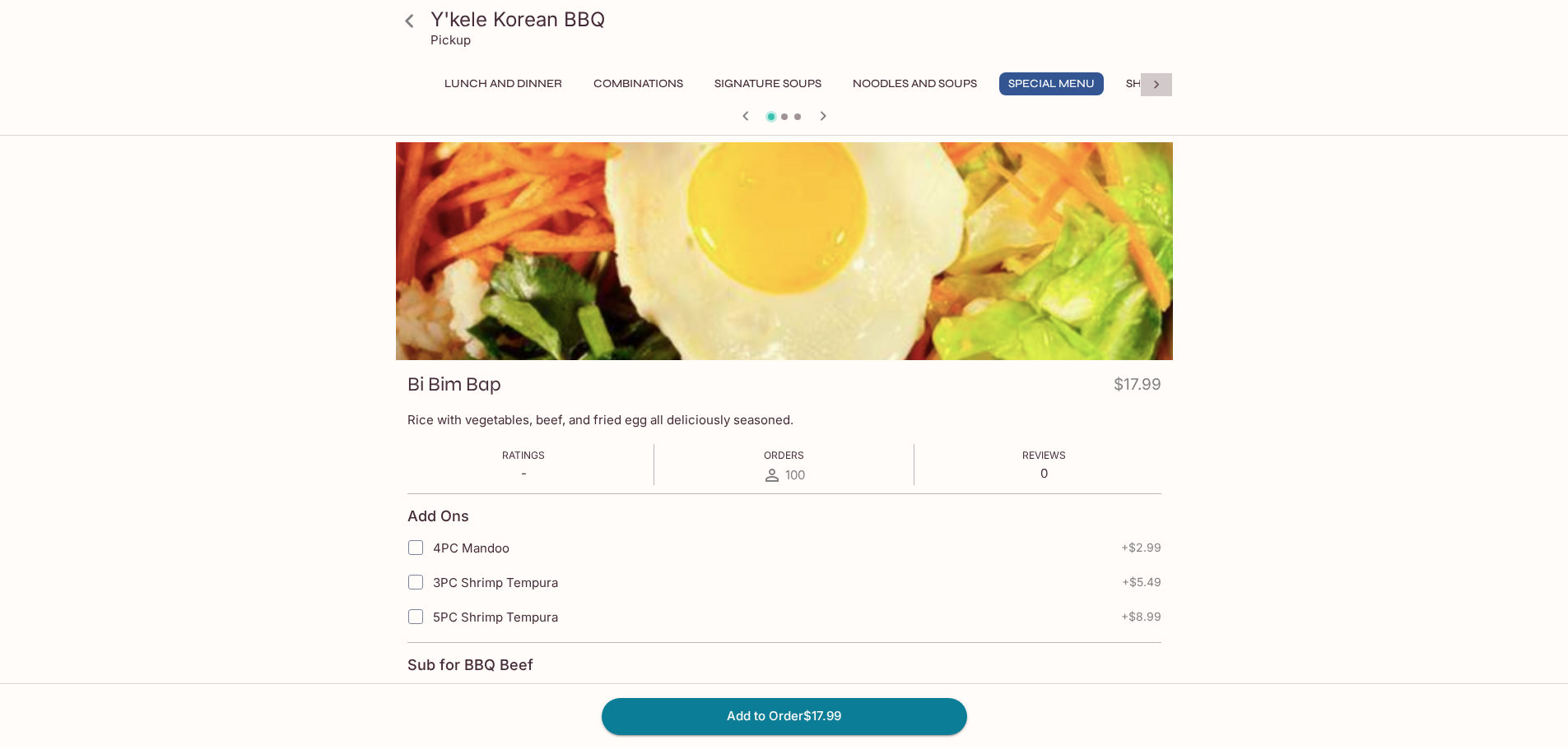
click at [1160, 86] on icon at bounding box center [1156, 85] width 17 height 17
click at [413, 87] on icon at bounding box center [412, 85] width 5 height 8
click at [512, 84] on button "Lunch and Dinner" at bounding box center [503, 84] width 136 height 23
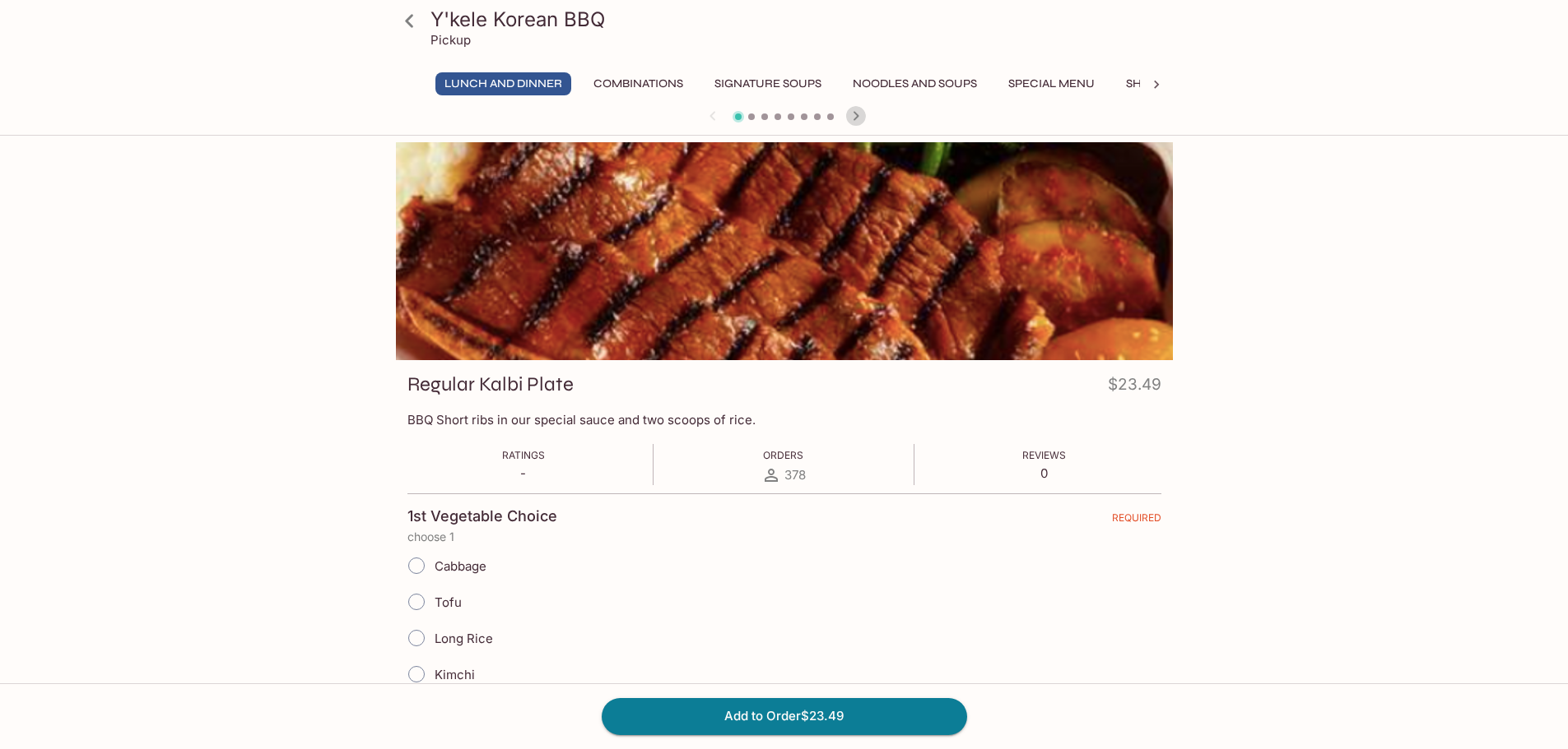
click at [858, 119] on icon "button" at bounding box center [856, 116] width 20 height 20
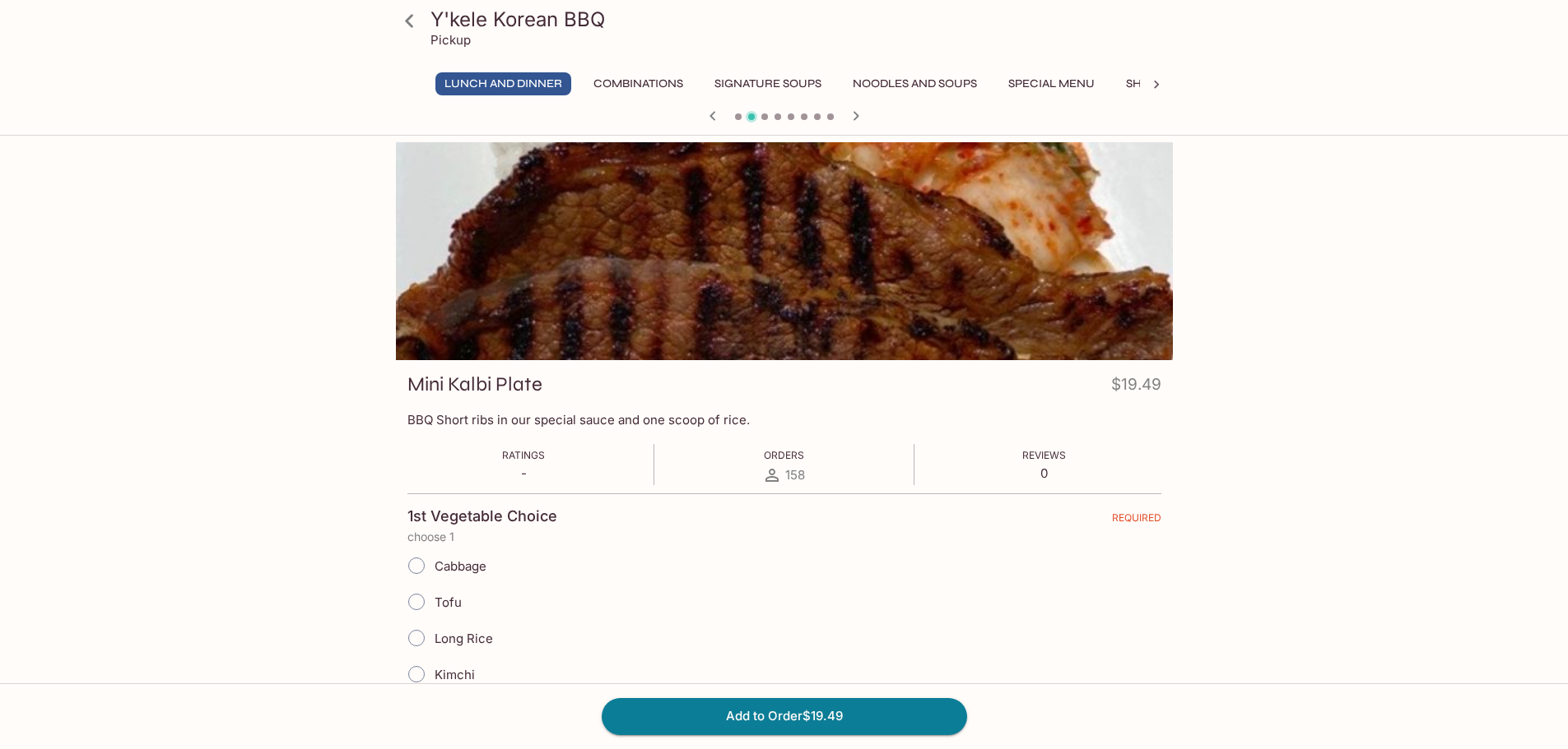
click at [780, 86] on button "Signature Soups" at bounding box center [768, 84] width 125 height 23
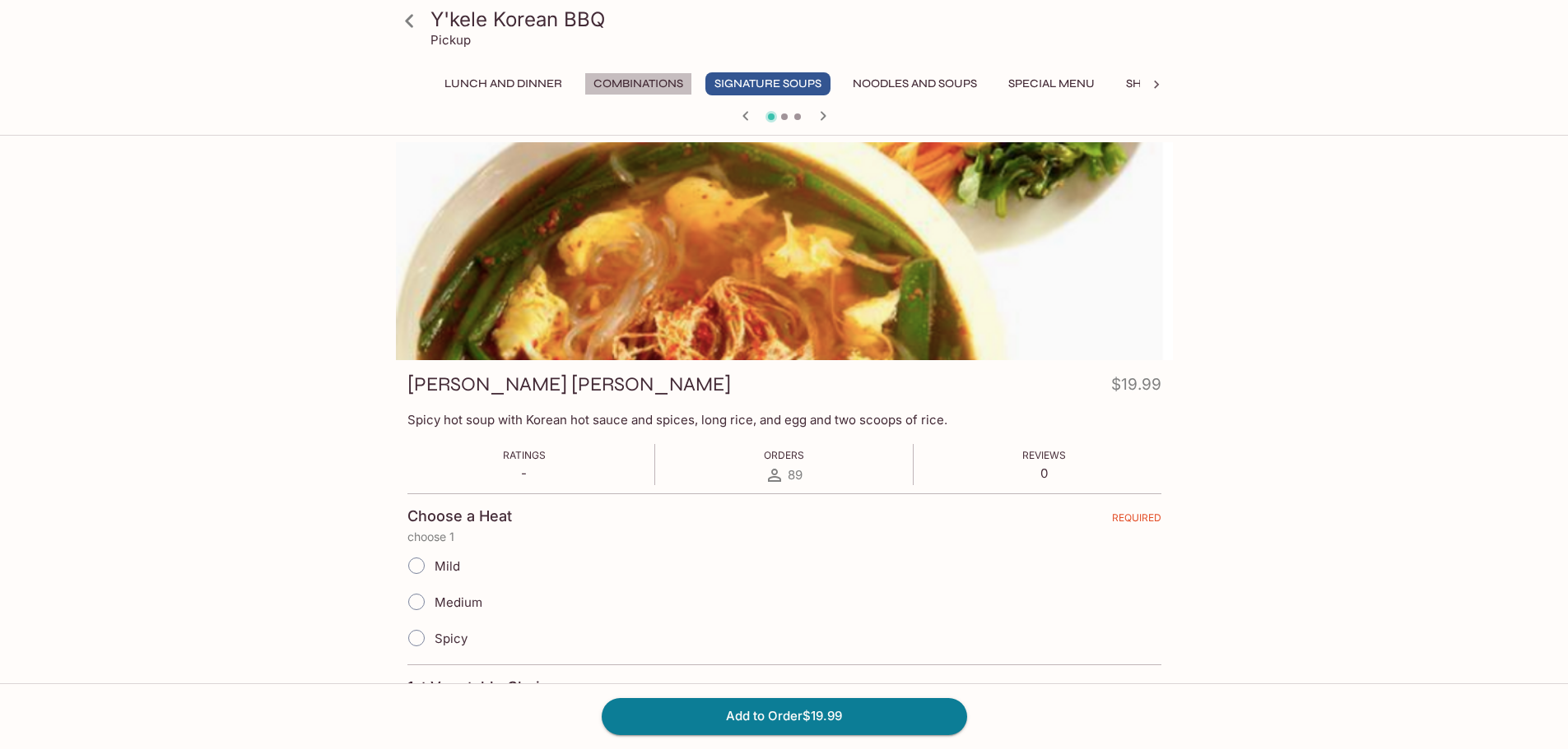
click at [654, 84] on button "Combinations" at bounding box center [637, 84] width 108 height 23
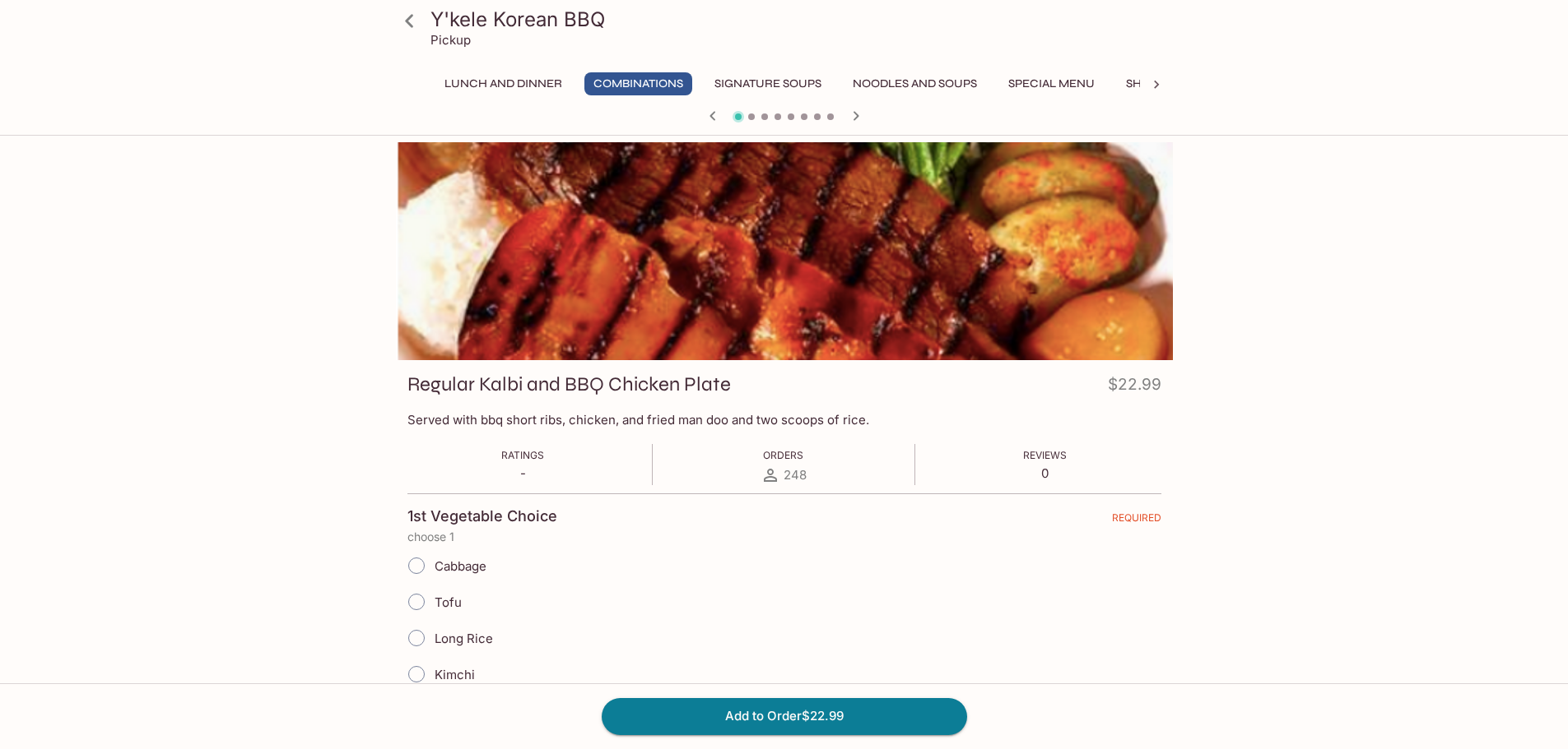
click at [923, 84] on button "Noodles and Soups" at bounding box center [915, 84] width 142 height 23
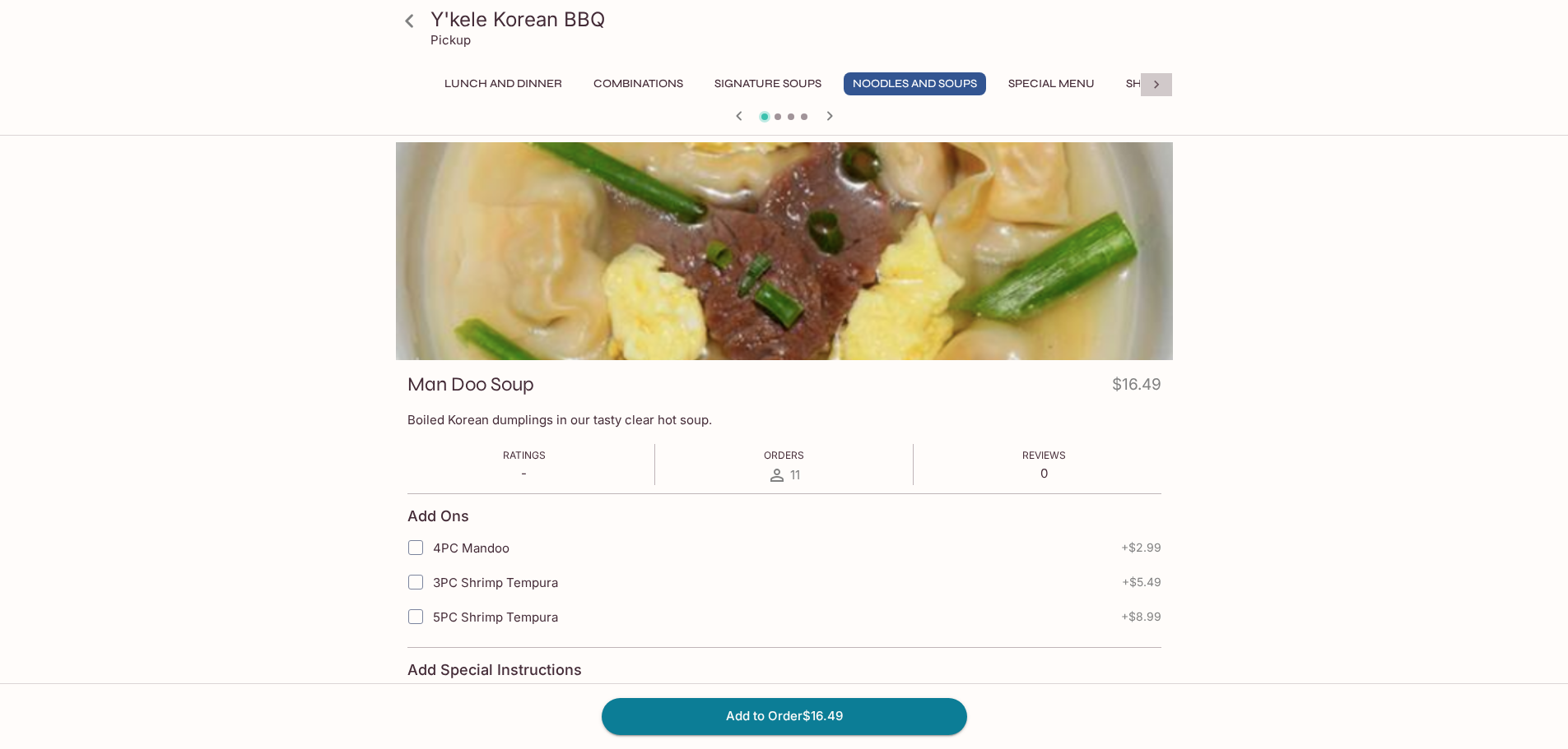
click at [1155, 79] on icon at bounding box center [1156, 85] width 17 height 17
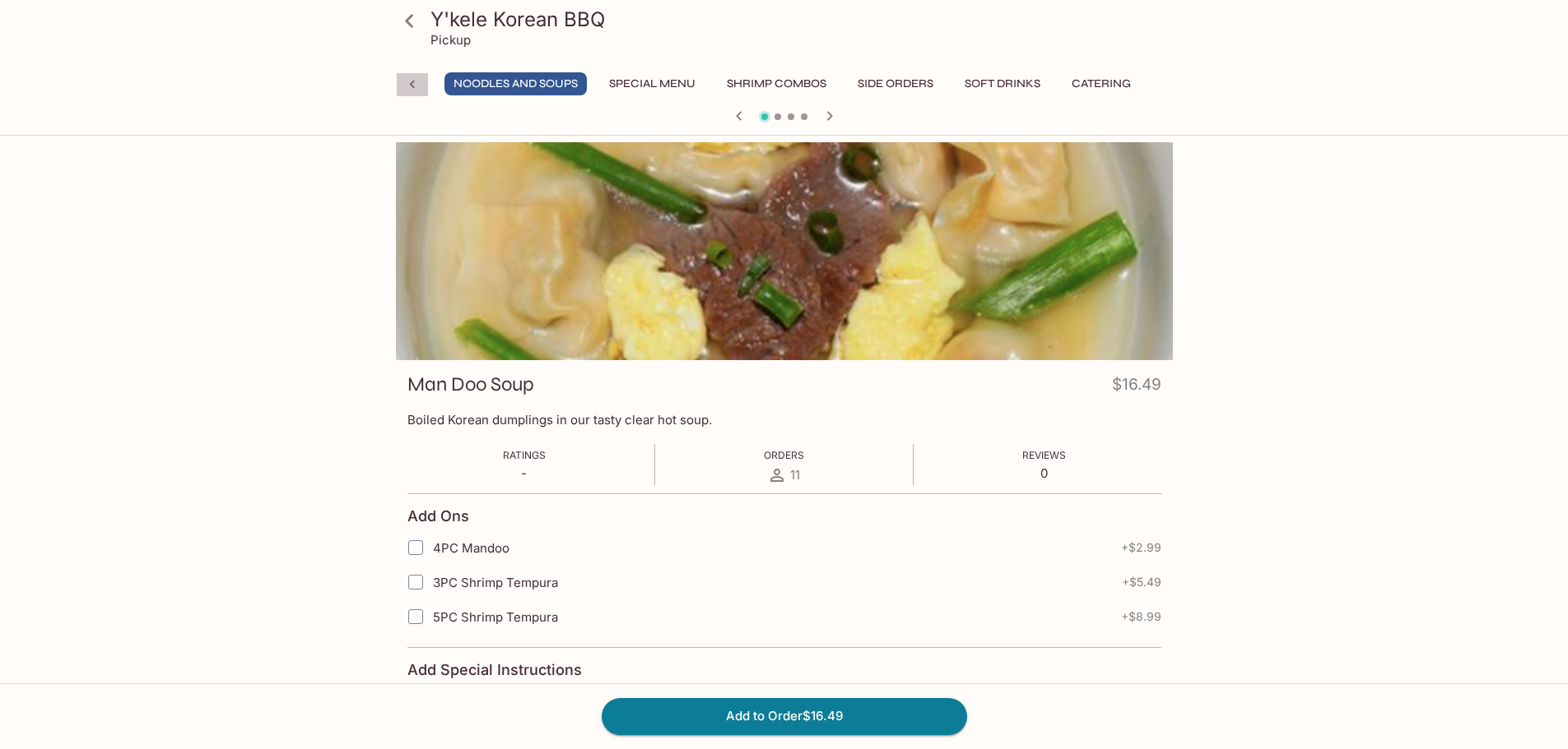
click at [416, 89] on icon at bounding box center [413, 85] width 17 height 17
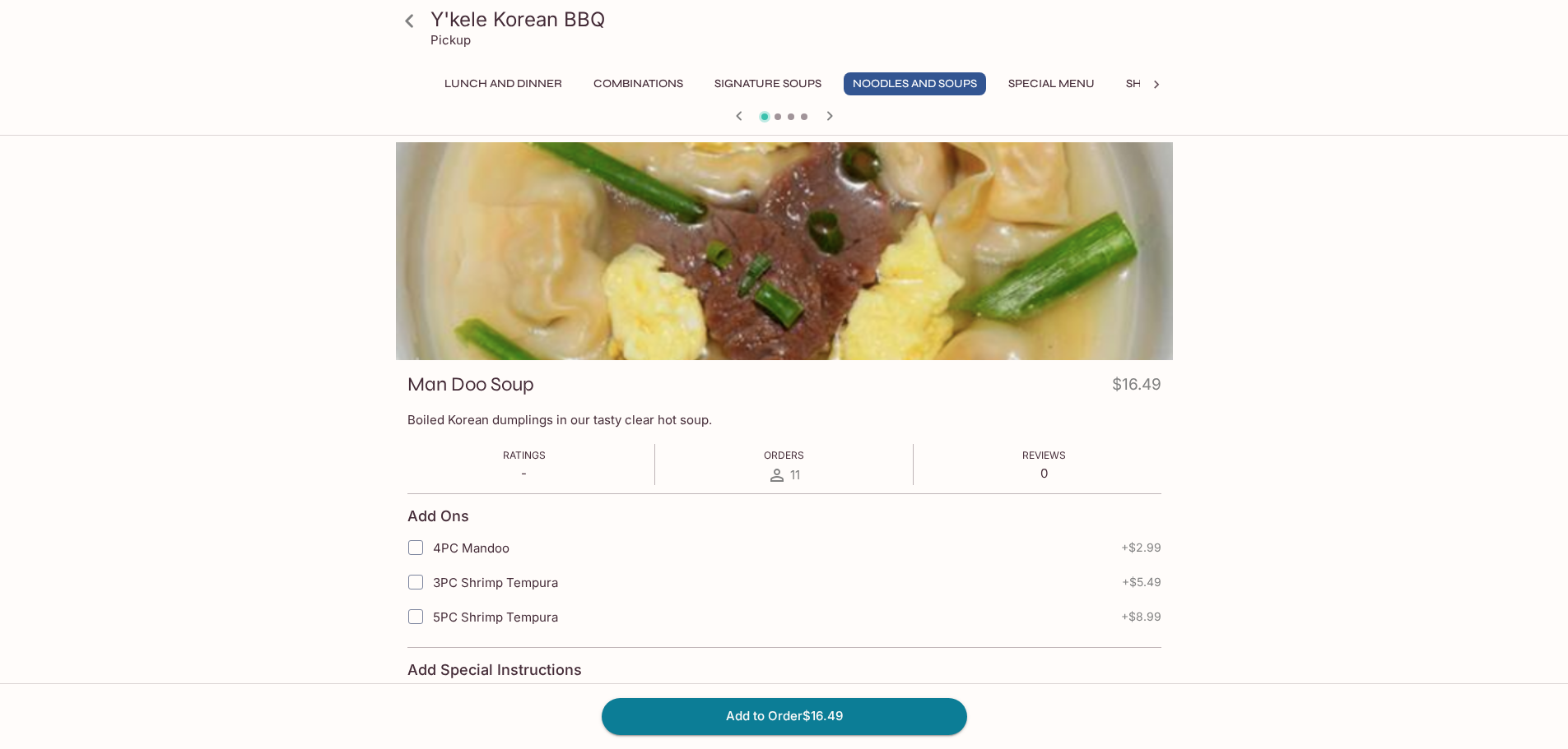
click at [416, 89] on div "Lunch and Dinner Combinations Signature Soups Noodles and Soups Special Menu Sh…" at bounding box center [784, 89] width 777 height 33
click at [525, 84] on button "Lunch and Dinner" at bounding box center [503, 84] width 136 height 23
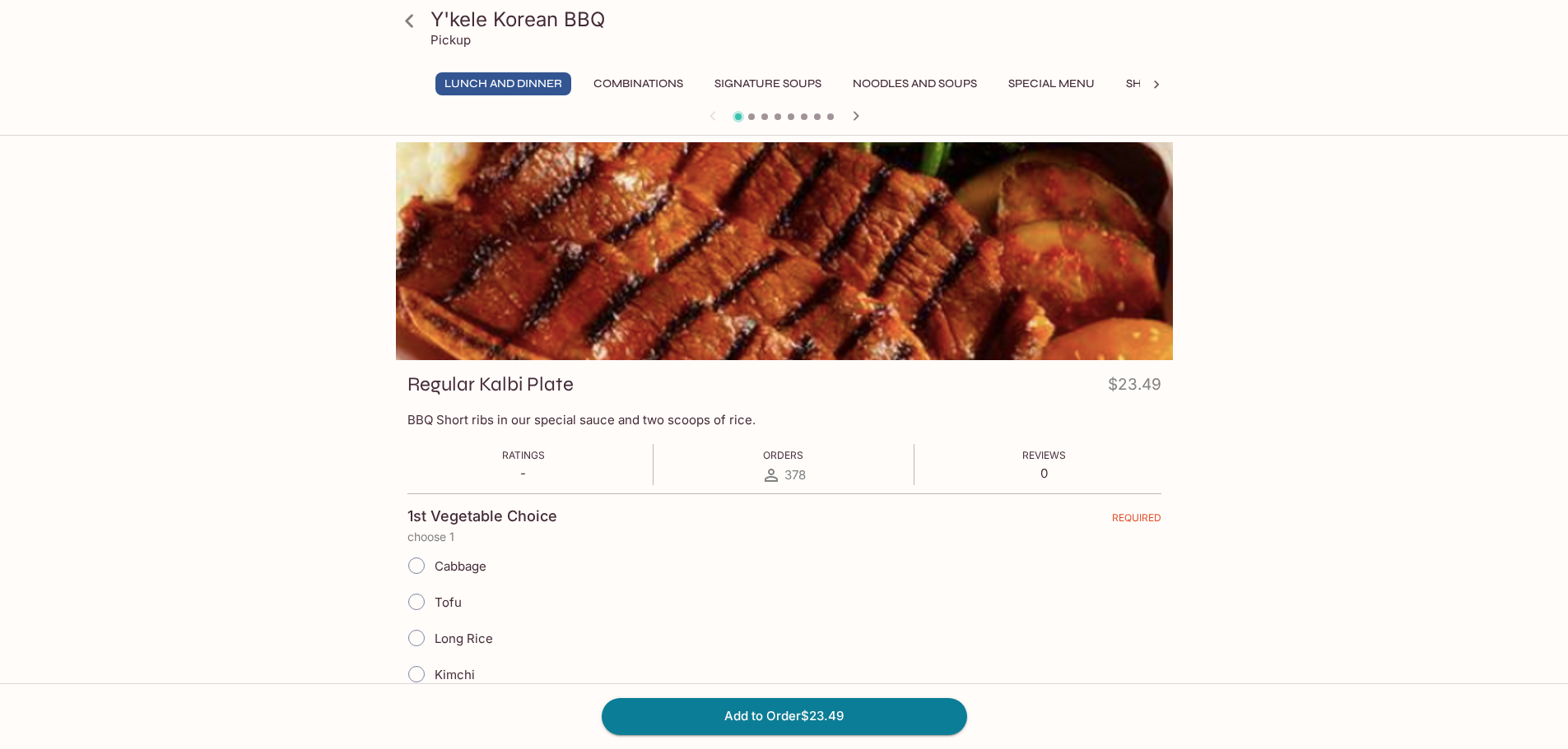
click at [650, 83] on button "Combinations" at bounding box center [637, 84] width 108 height 23
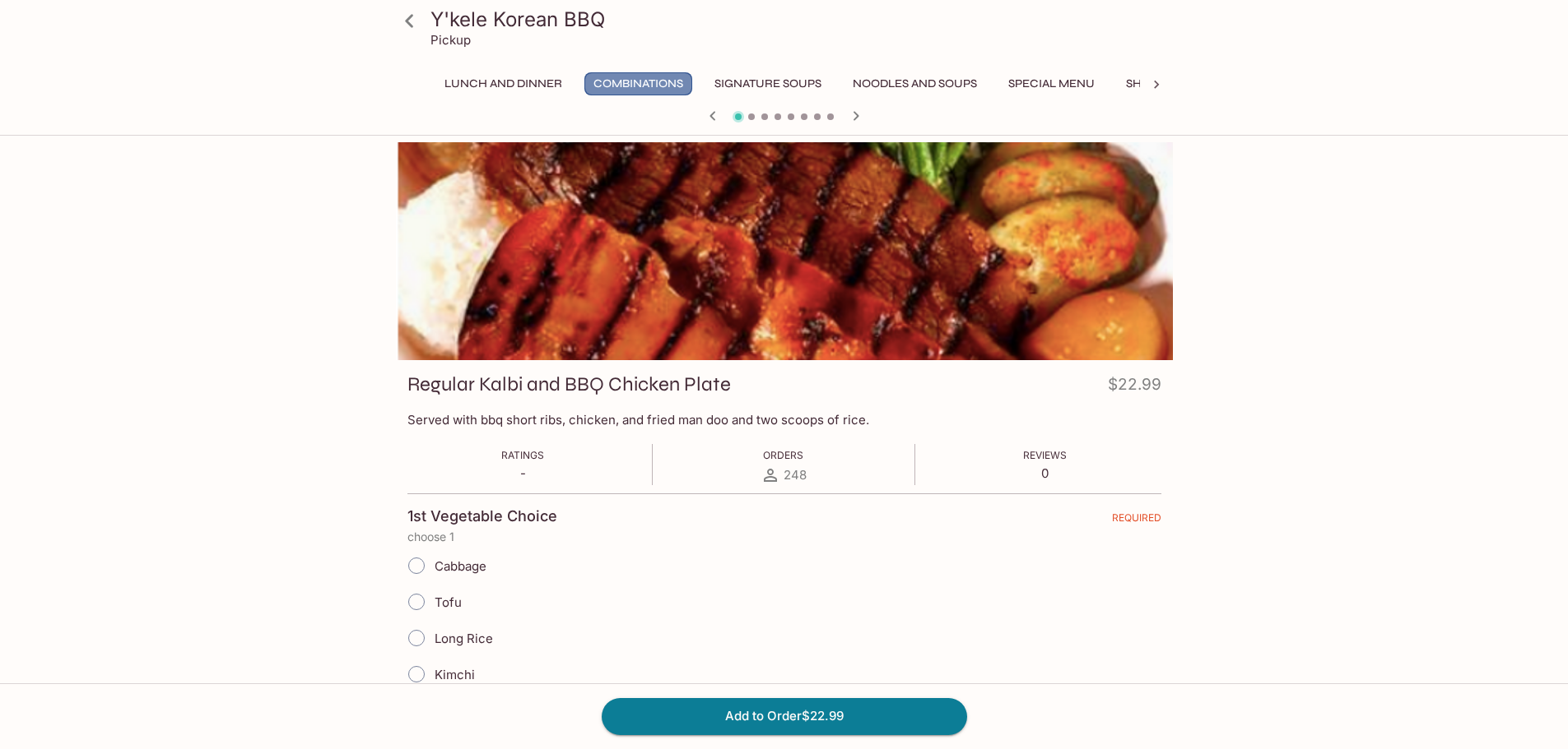
click at [657, 81] on button "Combinations" at bounding box center [637, 84] width 108 height 23
click at [852, 114] on icon "button" at bounding box center [856, 116] width 20 height 20
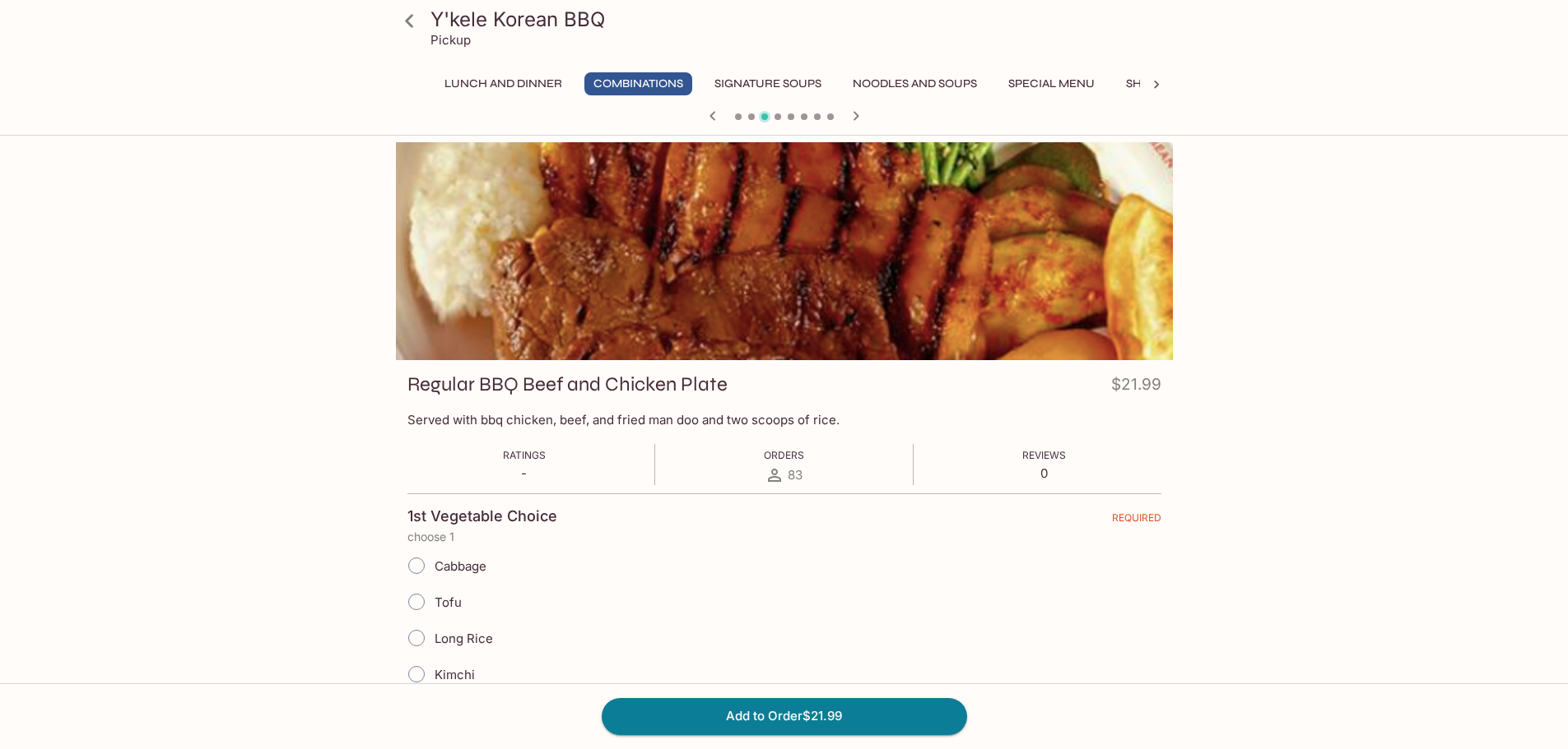
click at [852, 114] on icon "button" at bounding box center [856, 116] width 20 height 20
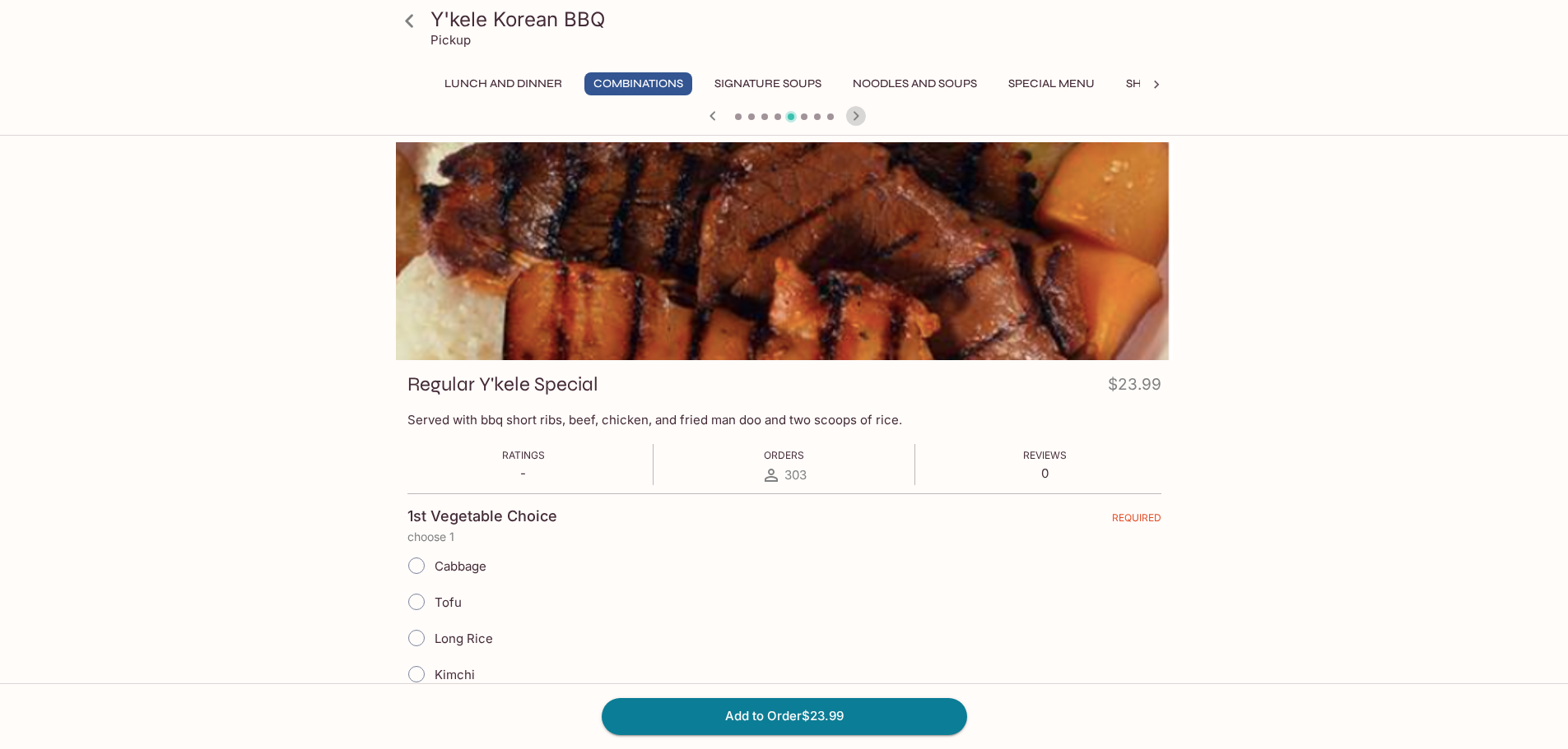
click at [852, 114] on icon "button" at bounding box center [856, 116] width 20 height 20
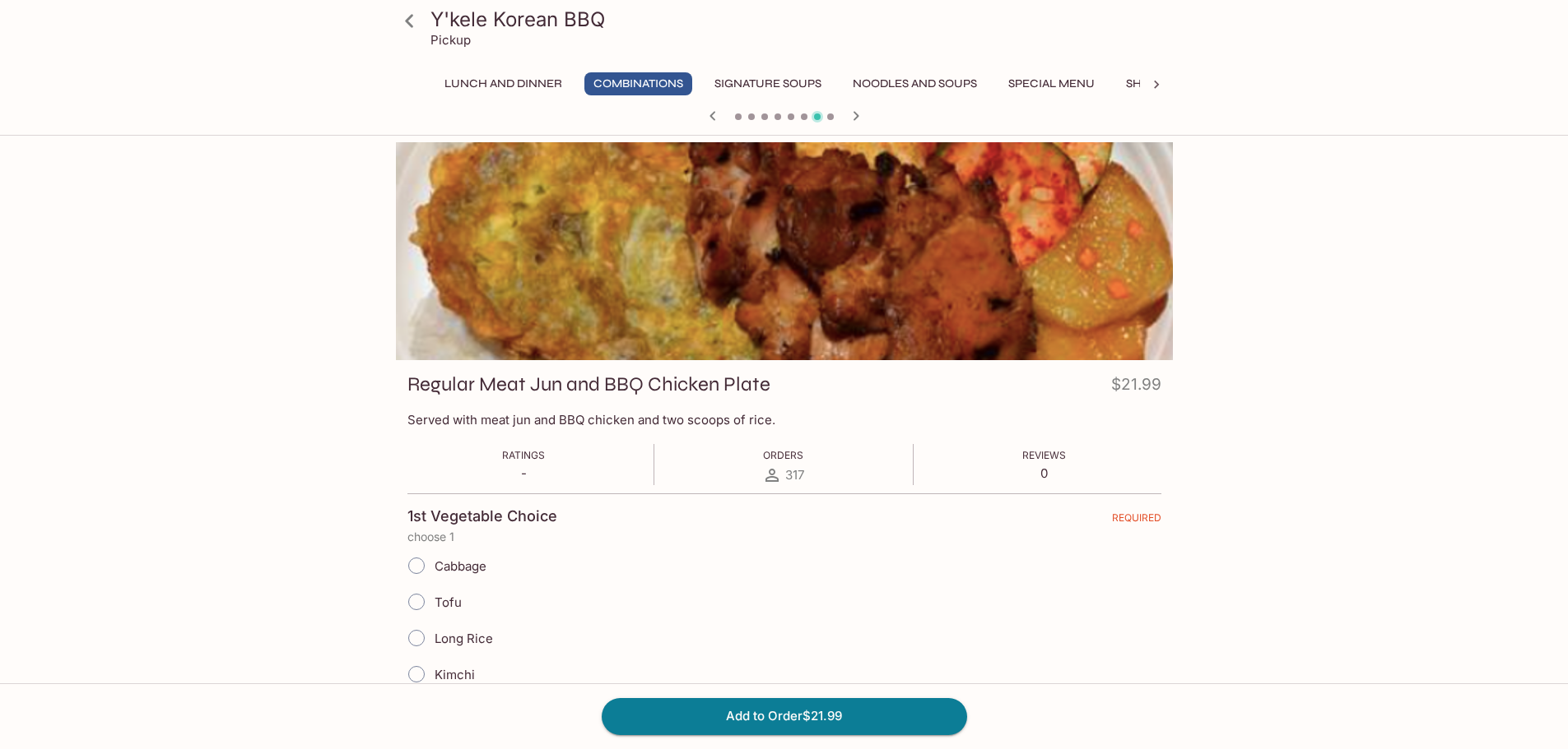
click at [855, 114] on icon "button" at bounding box center [856, 116] width 20 height 20
click at [855, 114] on icon "button" at bounding box center [855, 115] width 6 height 9
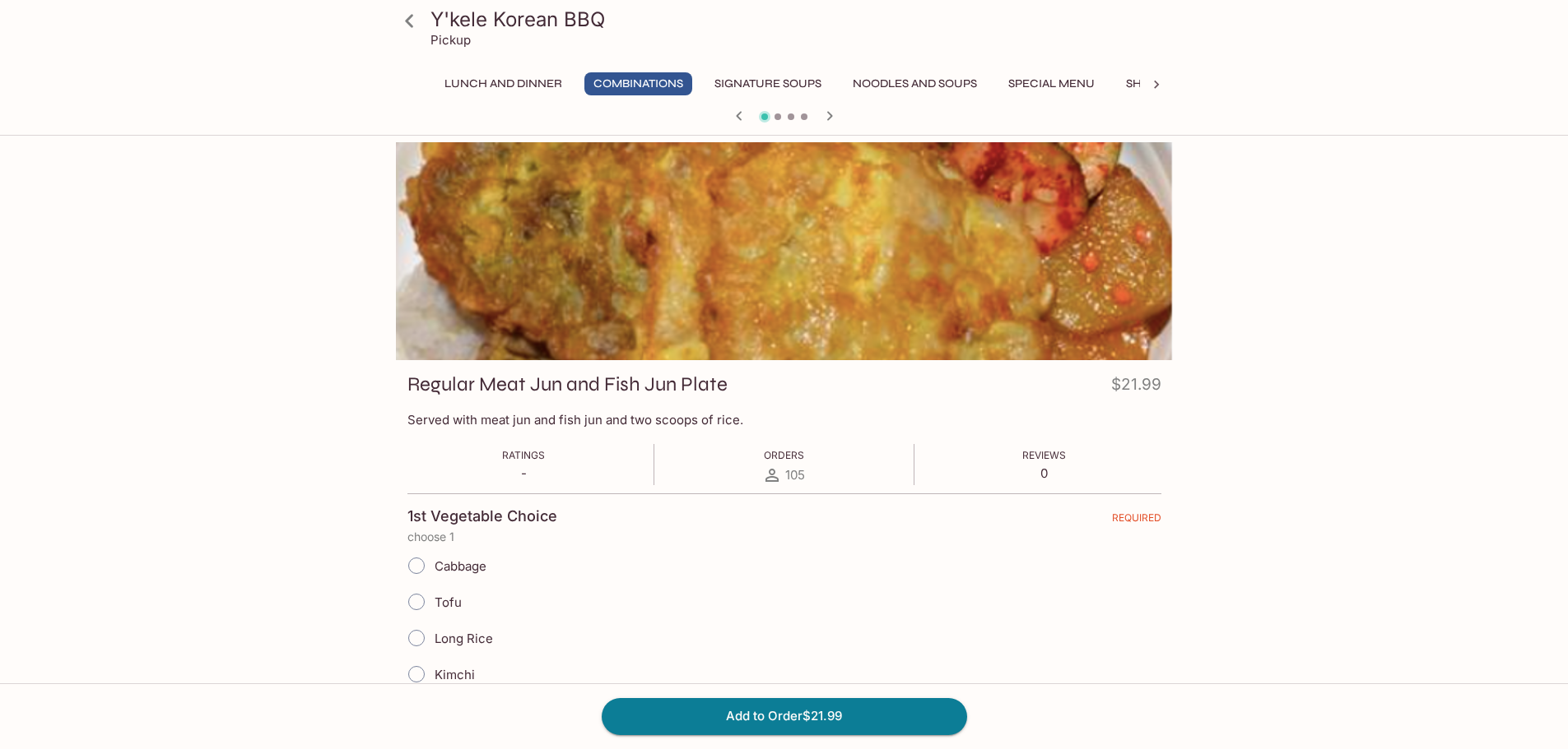
click at [855, 114] on div at bounding box center [784, 118] width 790 height 25
click at [832, 110] on icon "button" at bounding box center [830, 116] width 20 height 20
click at [833, 112] on icon "button" at bounding box center [830, 116] width 20 height 20
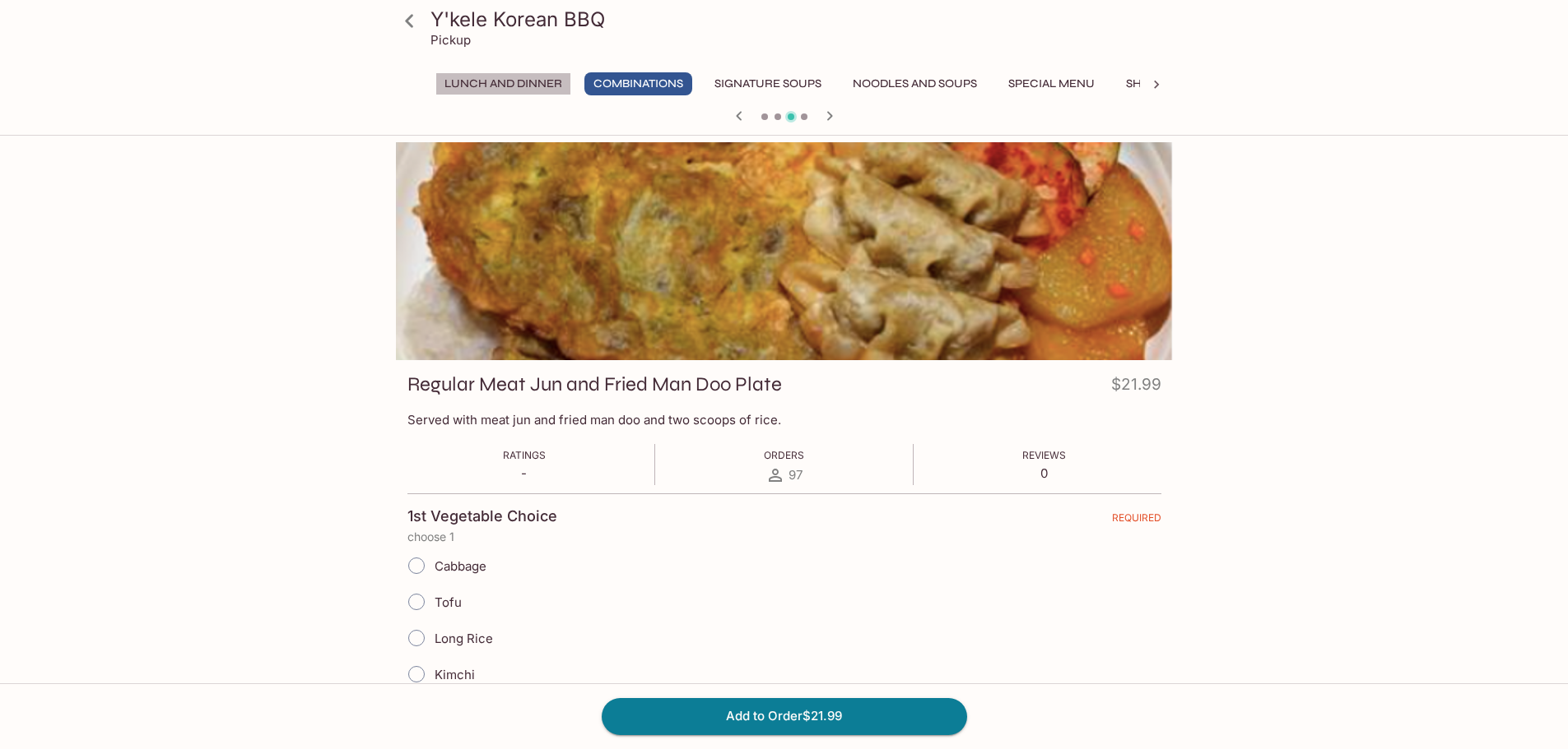
click at [532, 83] on button "Lunch and Dinner" at bounding box center [503, 84] width 136 height 23
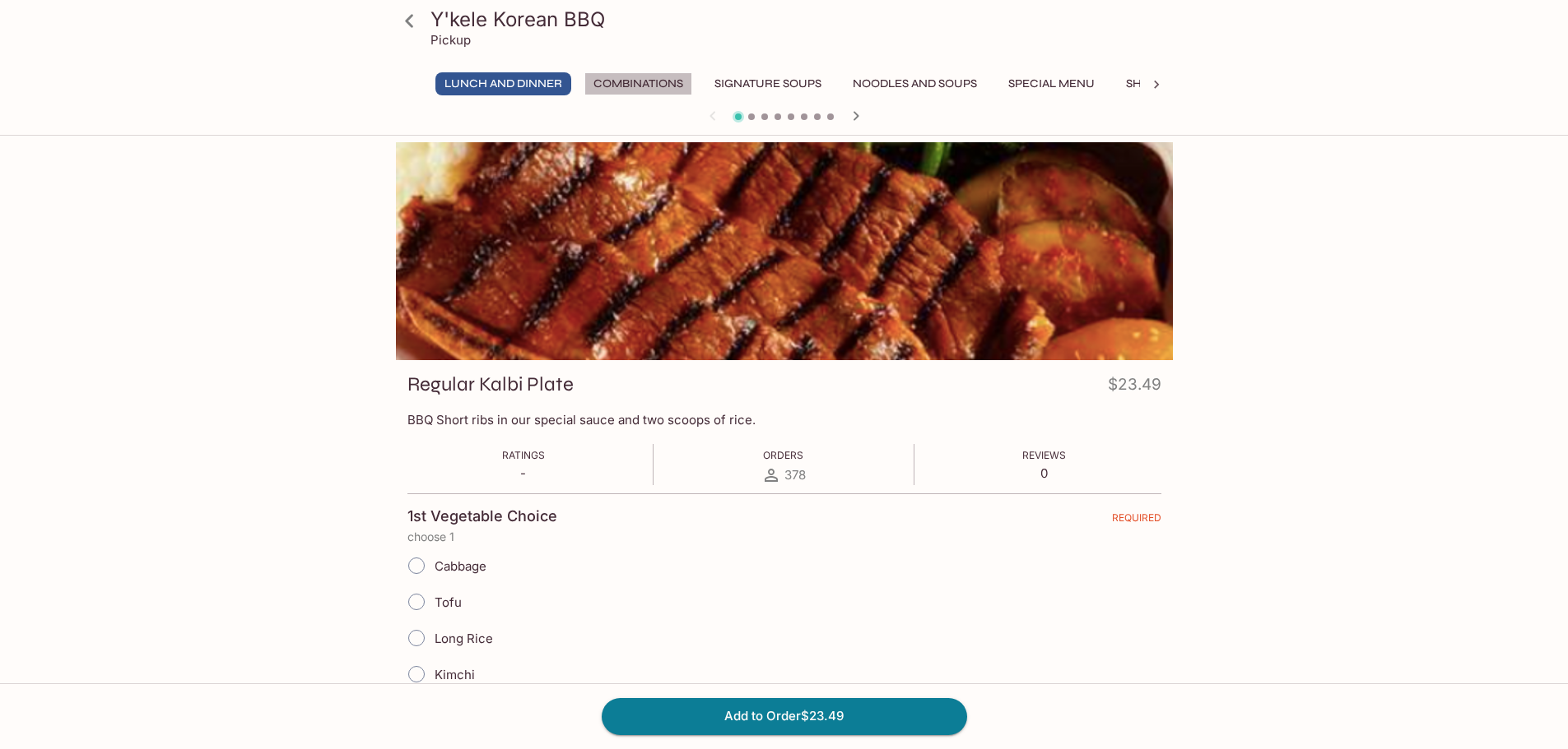
click at [653, 86] on button "Combinations" at bounding box center [637, 84] width 108 height 23
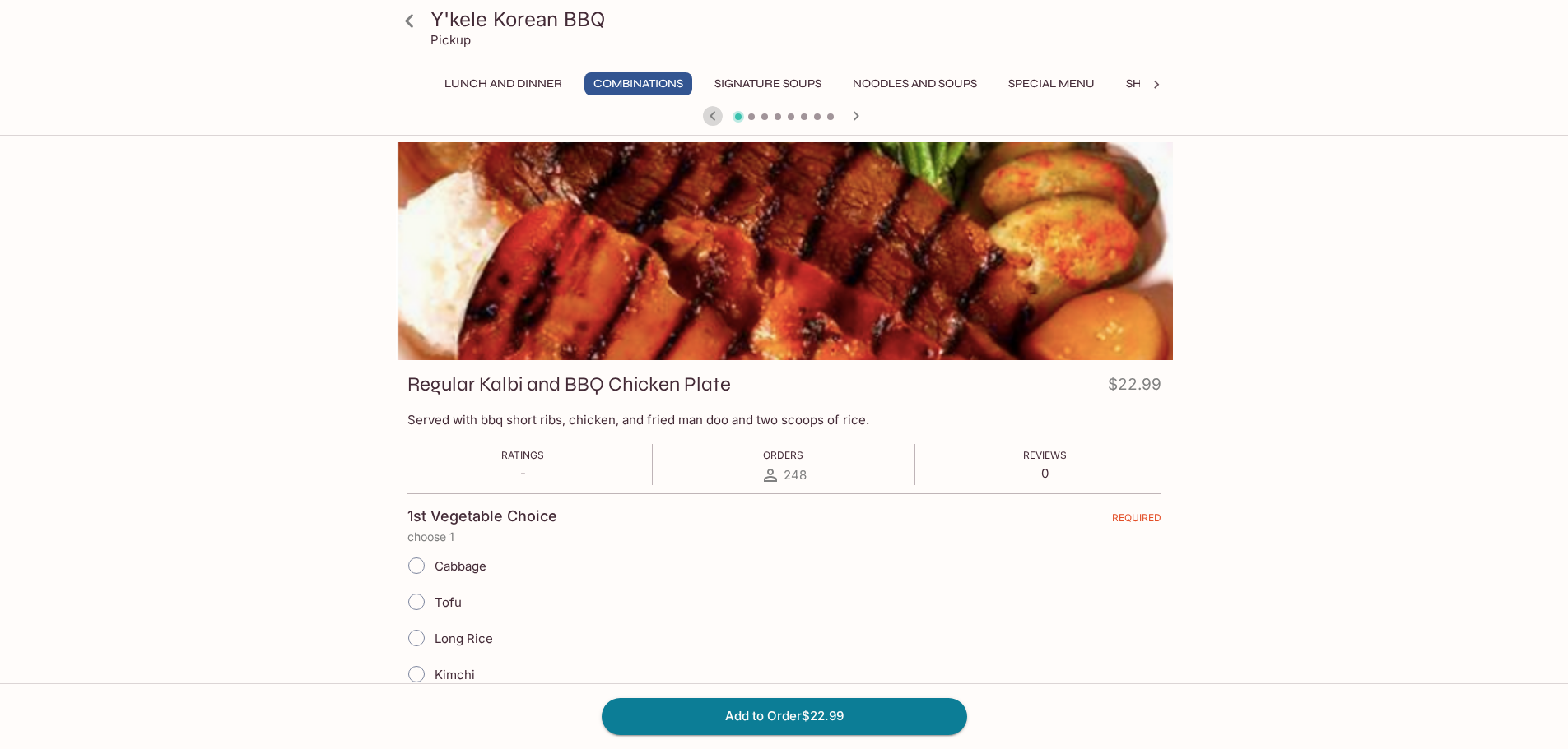
click at [713, 112] on icon "button" at bounding box center [713, 116] width 20 height 20
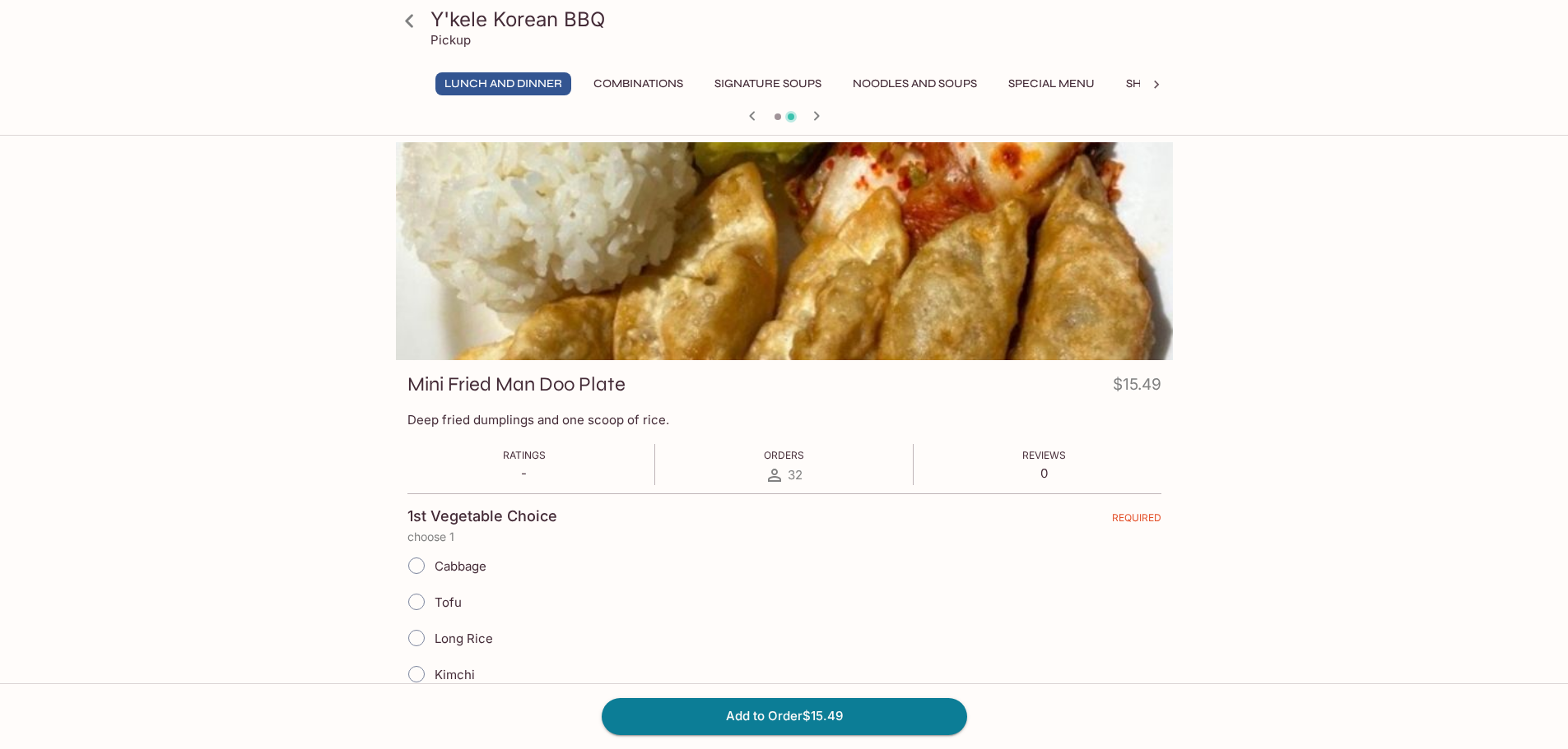
click at [714, 113] on div at bounding box center [784, 118] width 790 height 25
click at [753, 114] on icon "button" at bounding box center [753, 116] width 20 height 20
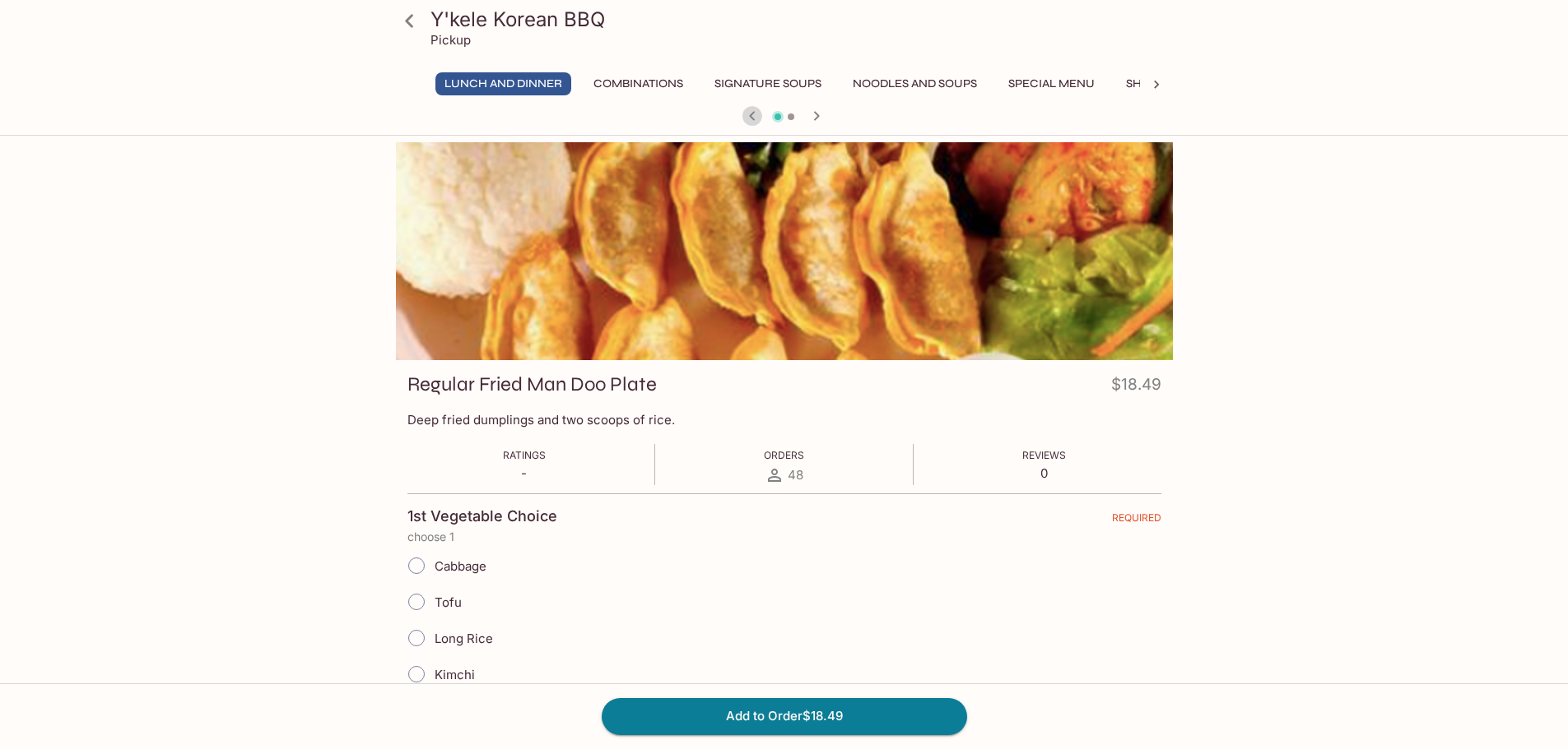
click at [753, 114] on icon "button" at bounding box center [753, 116] width 20 height 20
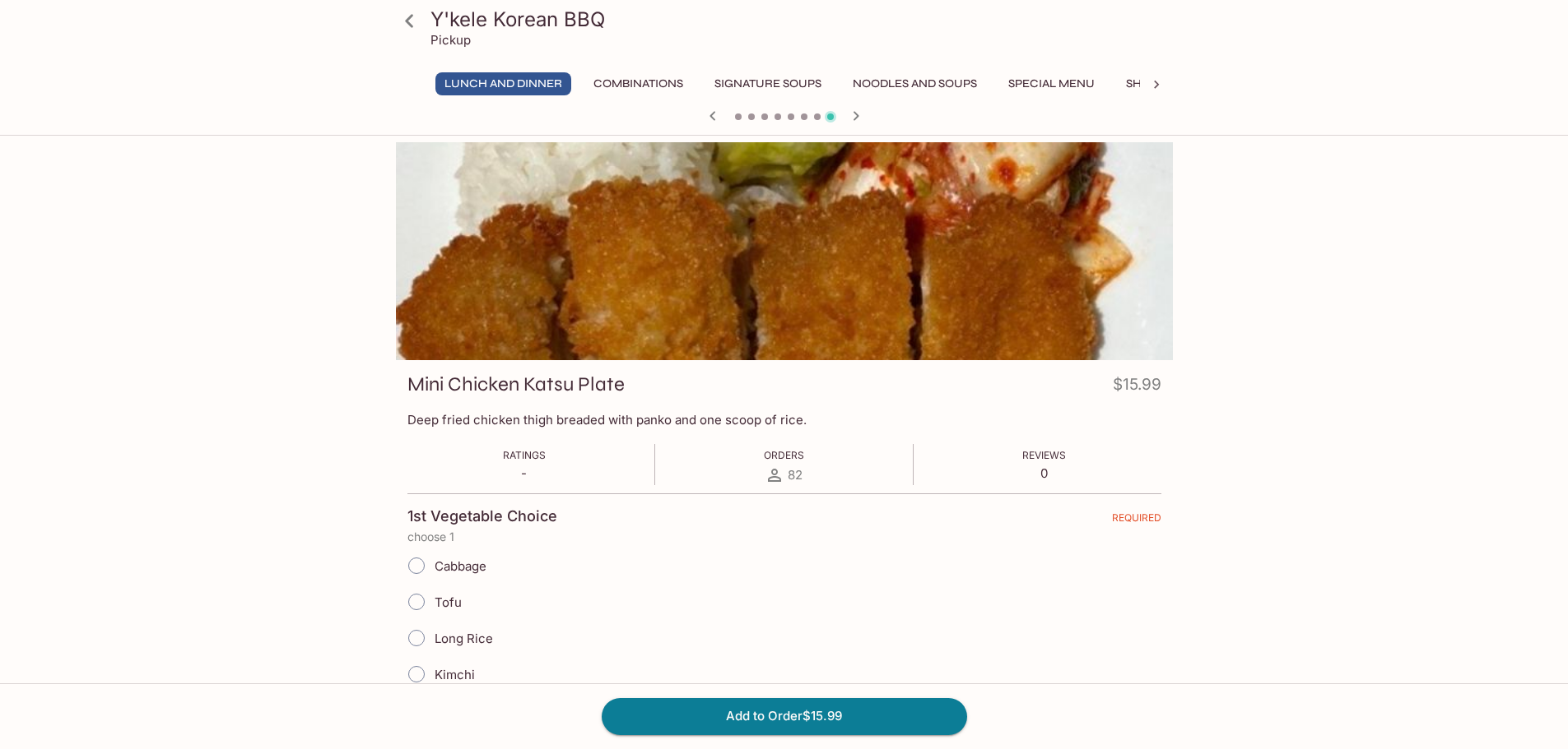
click at [712, 116] on icon "button" at bounding box center [713, 116] width 20 height 20
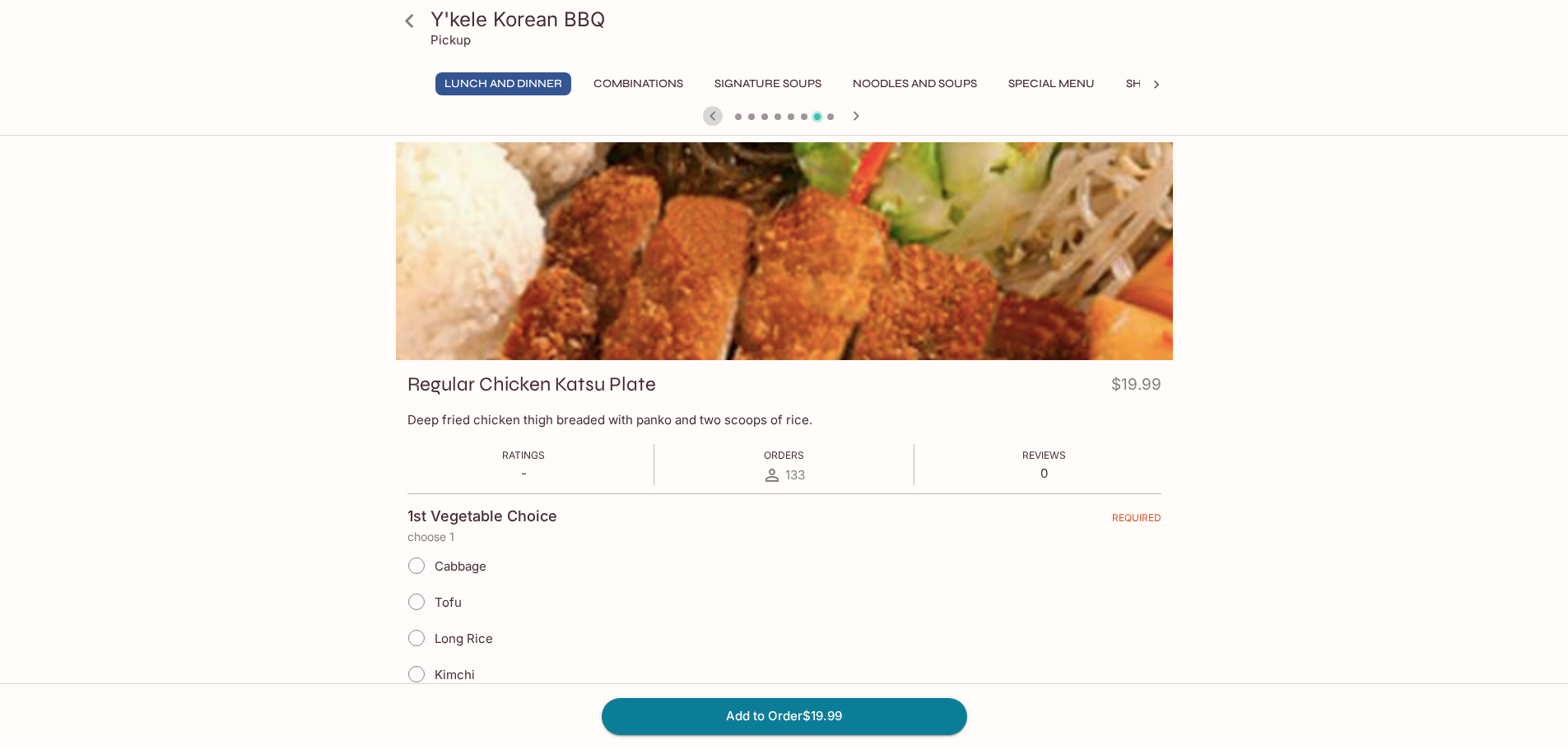
click at [713, 116] on icon "button" at bounding box center [713, 116] width 20 height 20
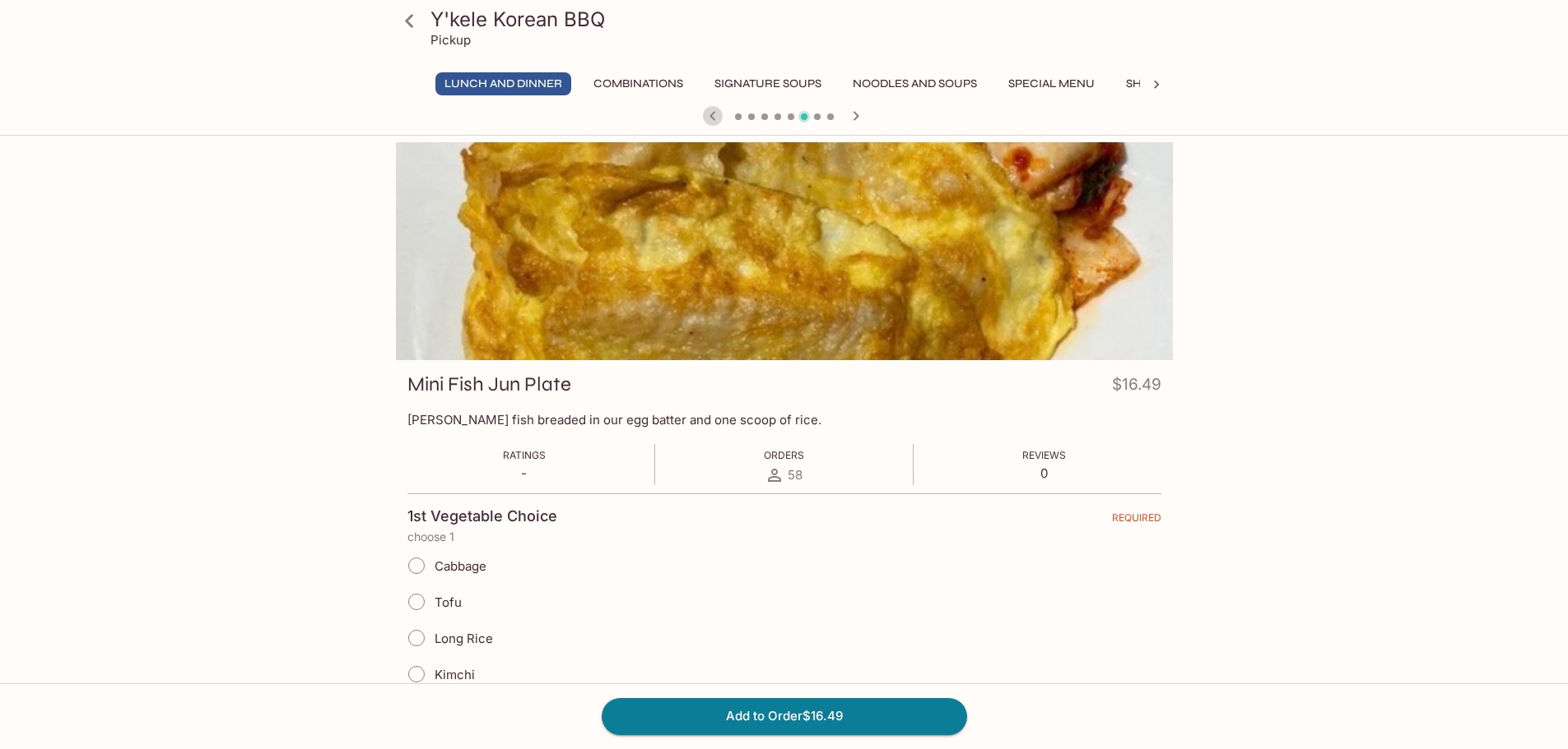
click at [713, 116] on icon "button" at bounding box center [713, 116] width 20 height 20
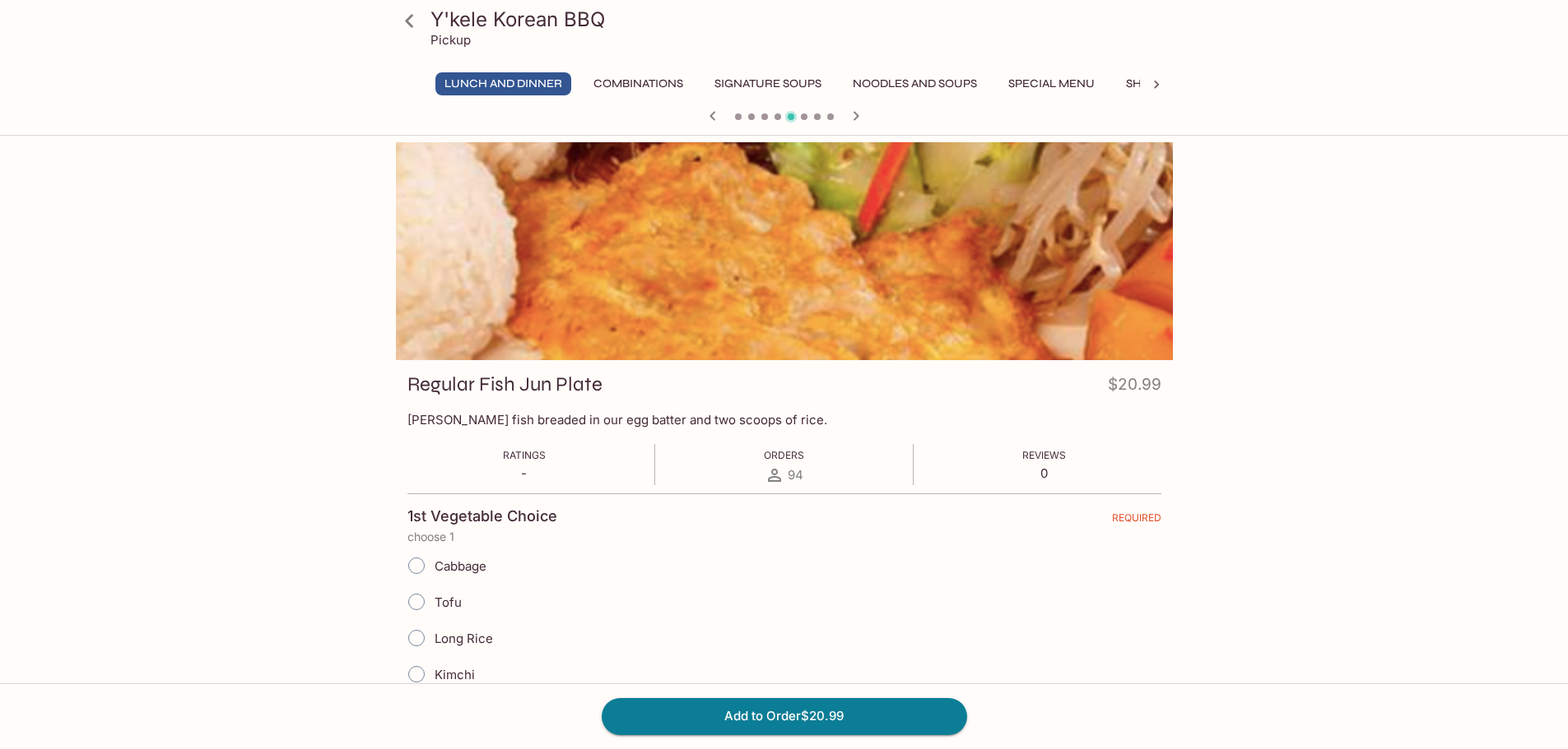
click at [713, 116] on icon "button" at bounding box center [713, 116] width 20 height 20
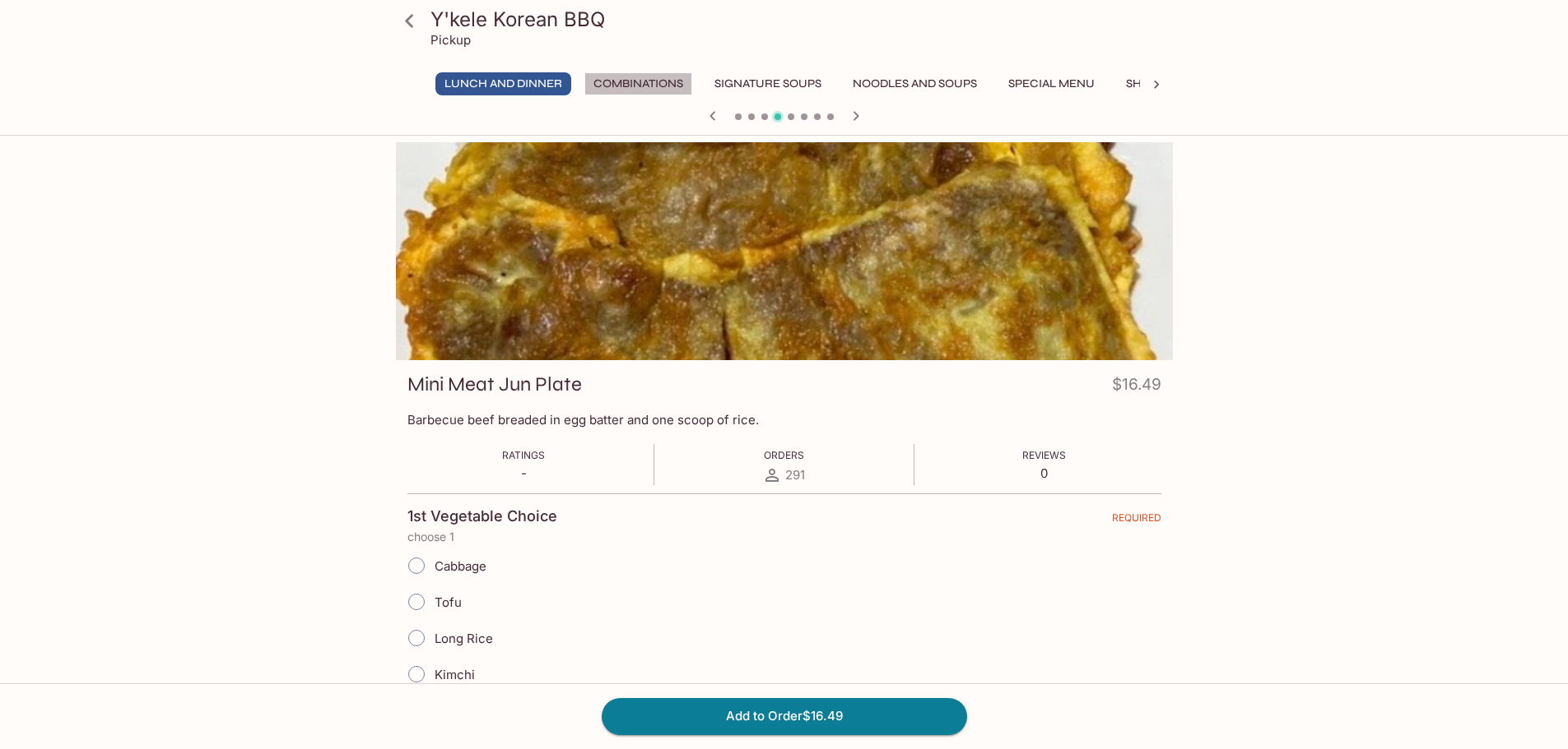
click at [640, 84] on button "Combinations" at bounding box center [637, 84] width 108 height 23
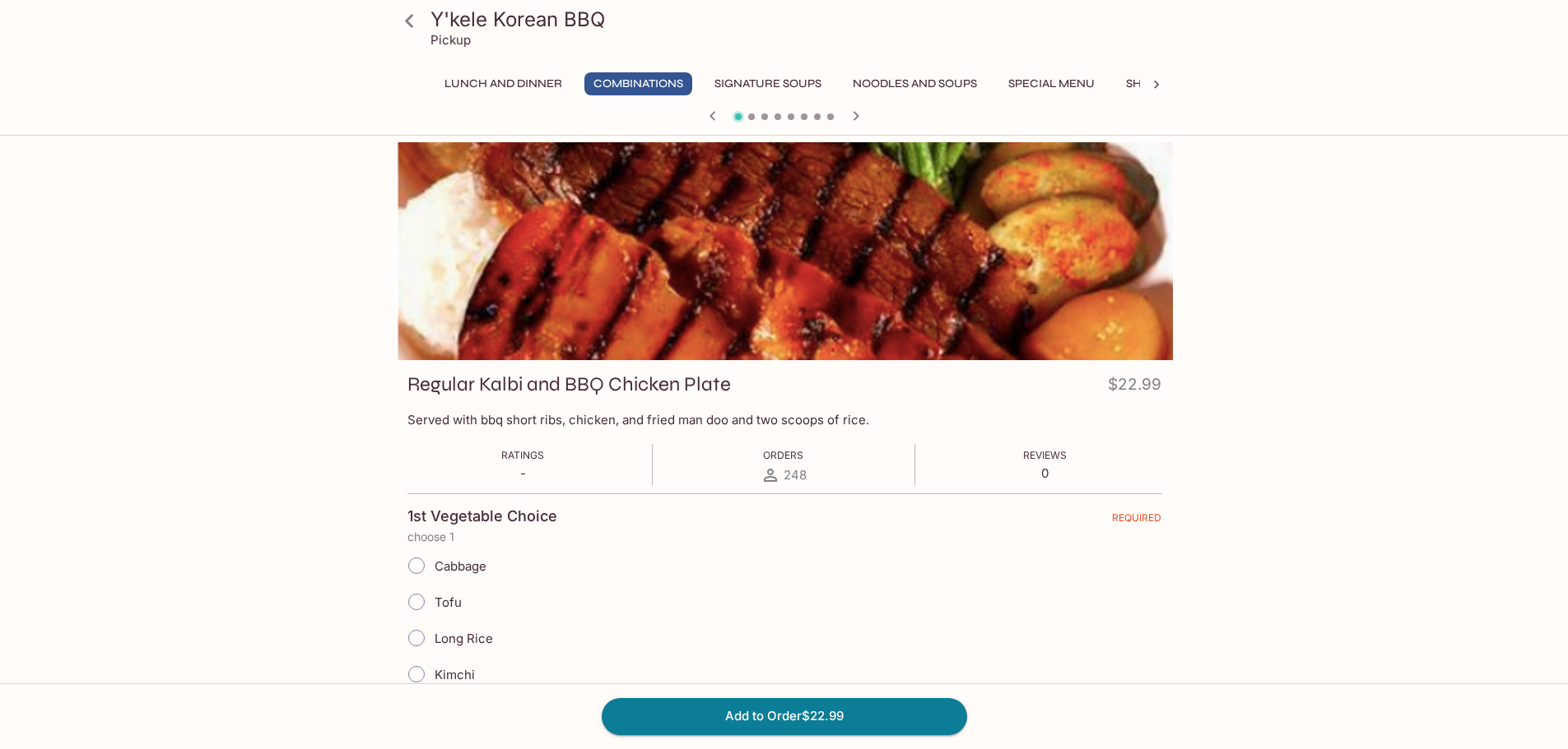
click at [715, 114] on icon "button" at bounding box center [713, 116] width 20 height 20
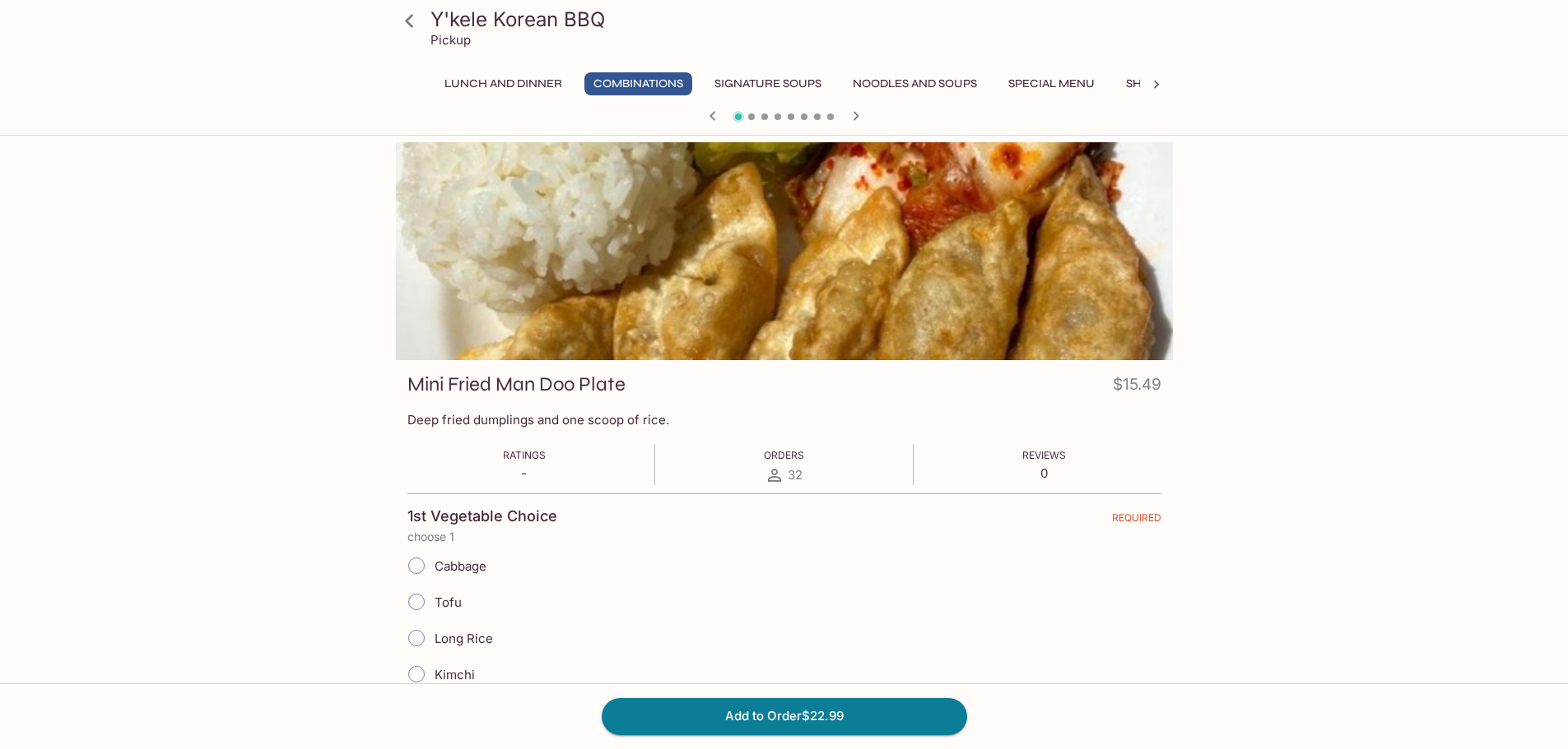
click at [715, 114] on icon "button" at bounding box center [713, 116] width 20 height 20
click at [715, 115] on div at bounding box center [784, 118] width 790 height 25
click at [642, 84] on button "Combinations" at bounding box center [637, 84] width 108 height 23
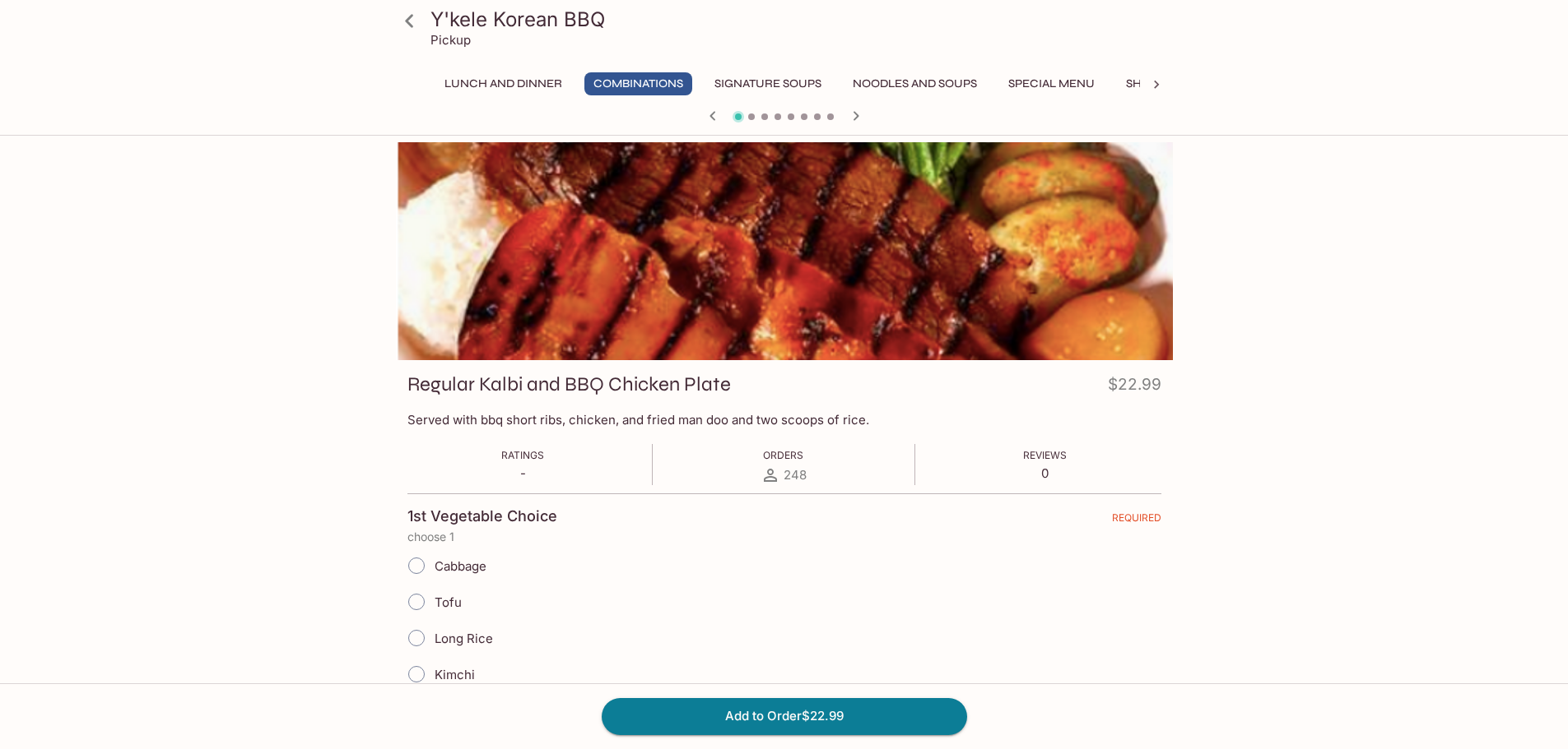
click at [859, 117] on icon "button" at bounding box center [856, 116] width 20 height 20
click at [860, 119] on icon "button" at bounding box center [856, 116] width 20 height 20
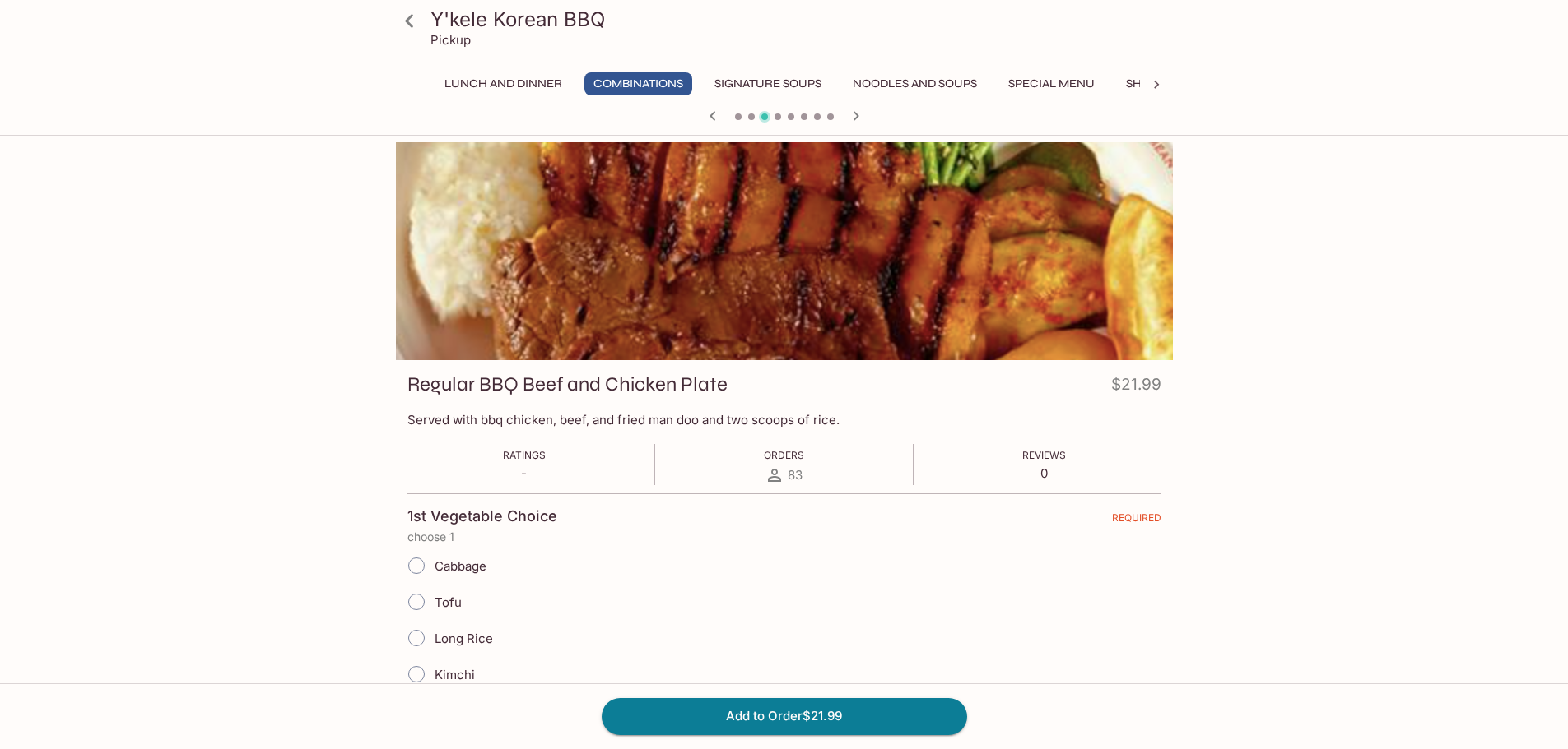
click at [860, 119] on icon "button" at bounding box center [856, 116] width 20 height 20
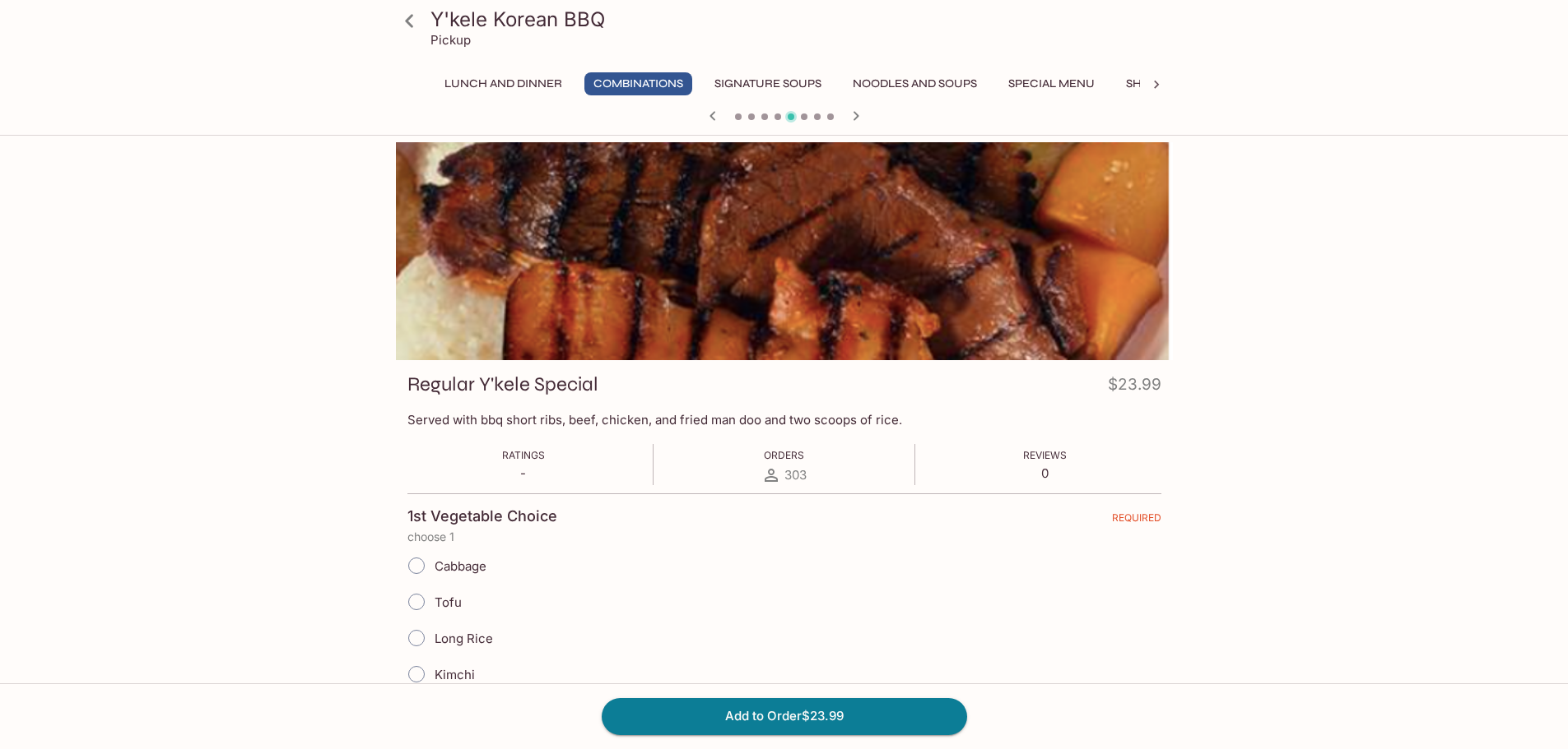
click at [860, 119] on icon "button" at bounding box center [856, 116] width 20 height 20
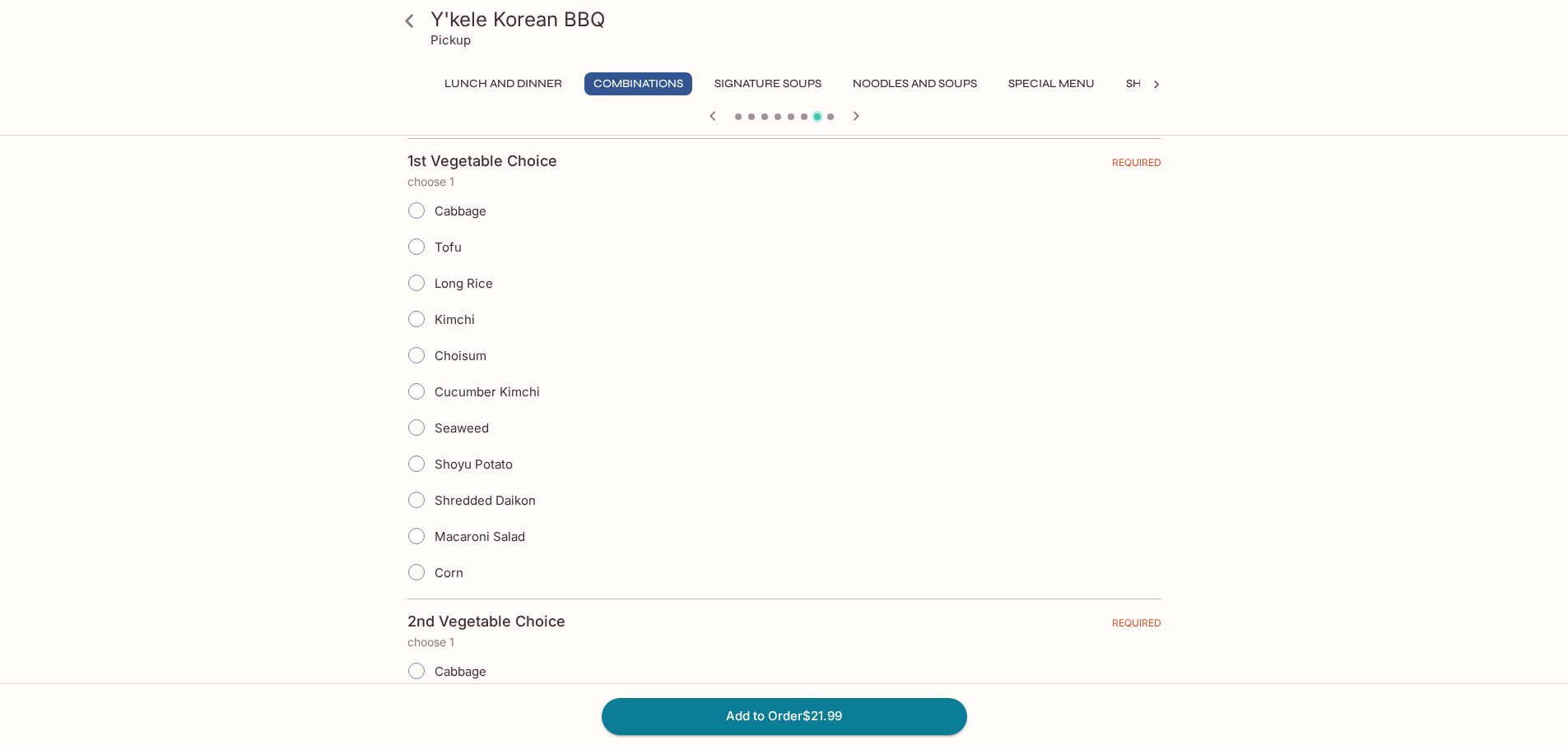
scroll to position [329, 0]
